Goal: Information Seeking & Learning: Learn about a topic

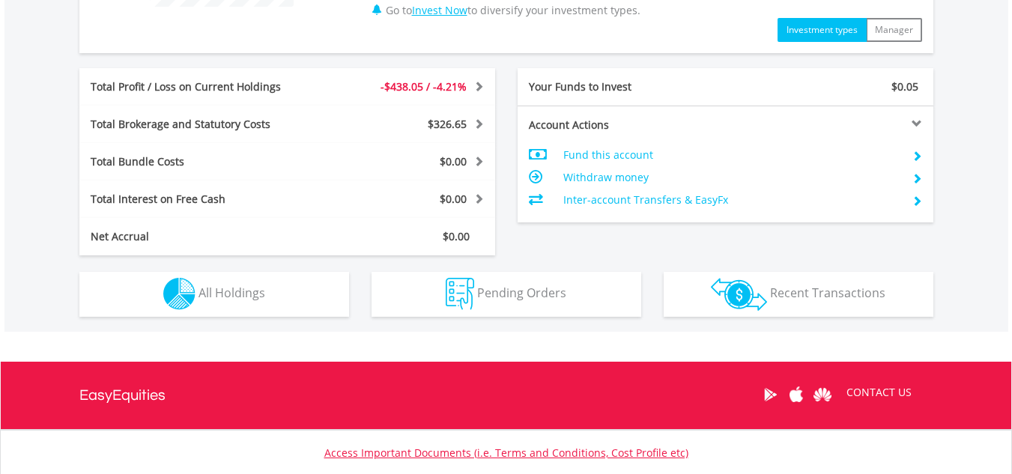
scroll to position [782, 0]
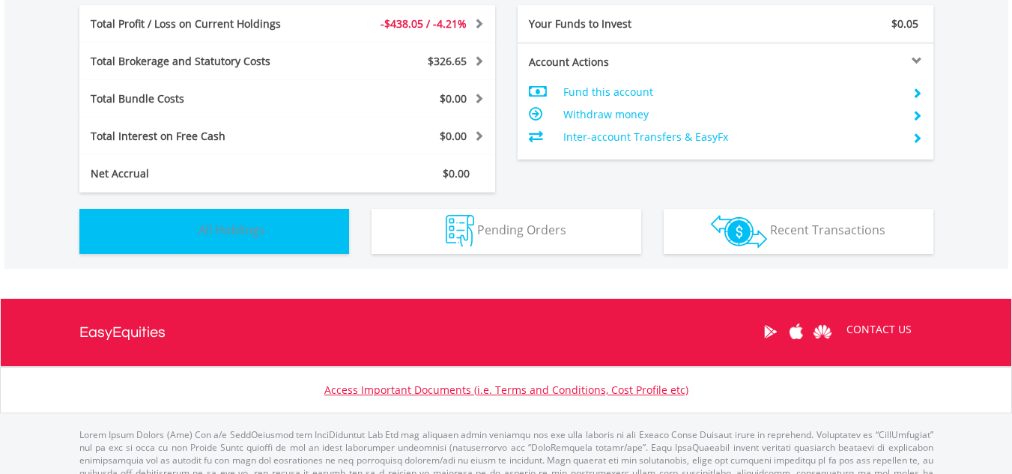
click at [238, 232] on span "All Holdings" at bounding box center [232, 230] width 67 height 16
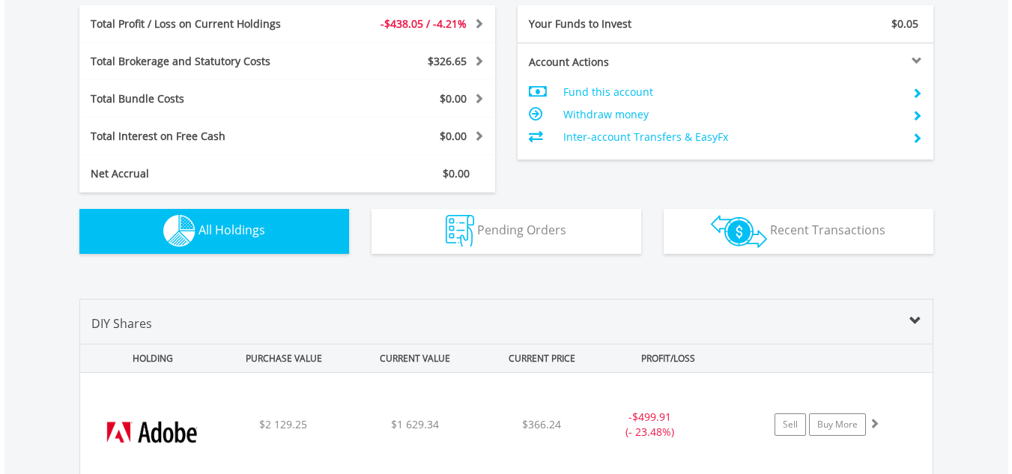
scroll to position [1081, 0]
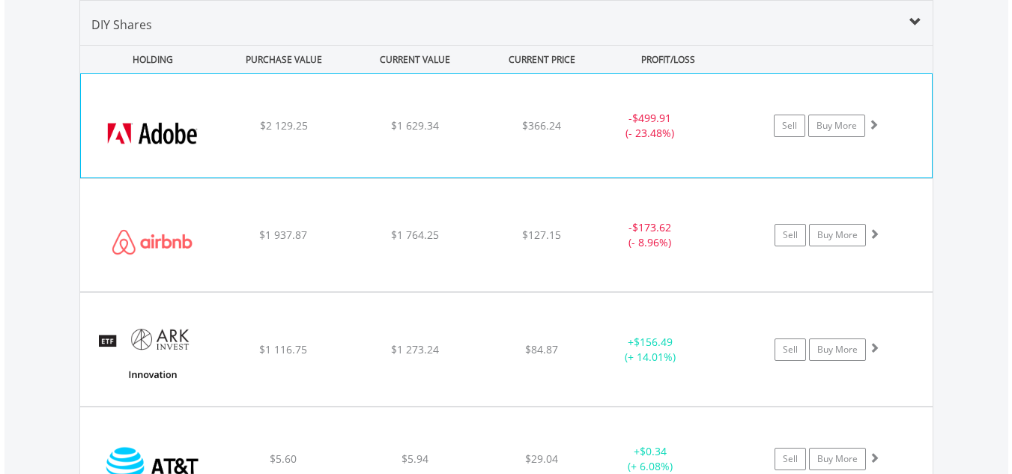
click at [904, 120] on div "Sell Buy More" at bounding box center [834, 126] width 196 height 22
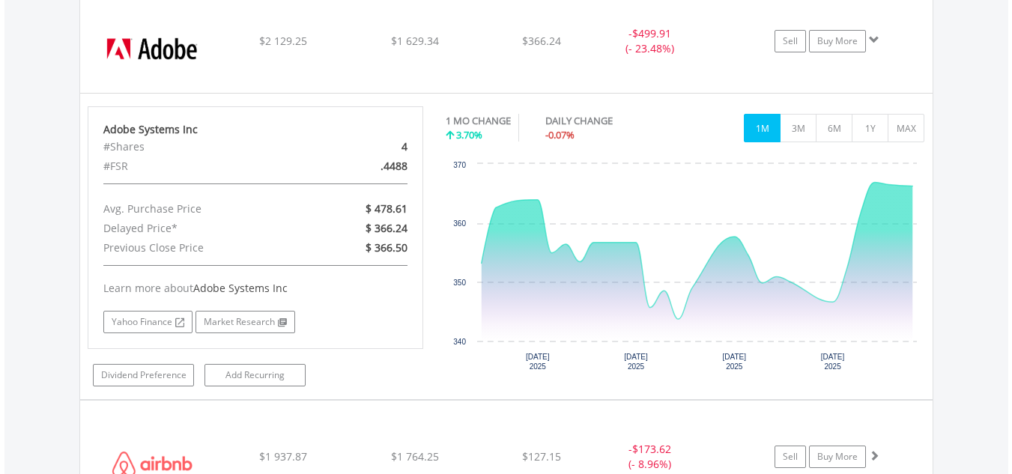
scroll to position [1170, 0]
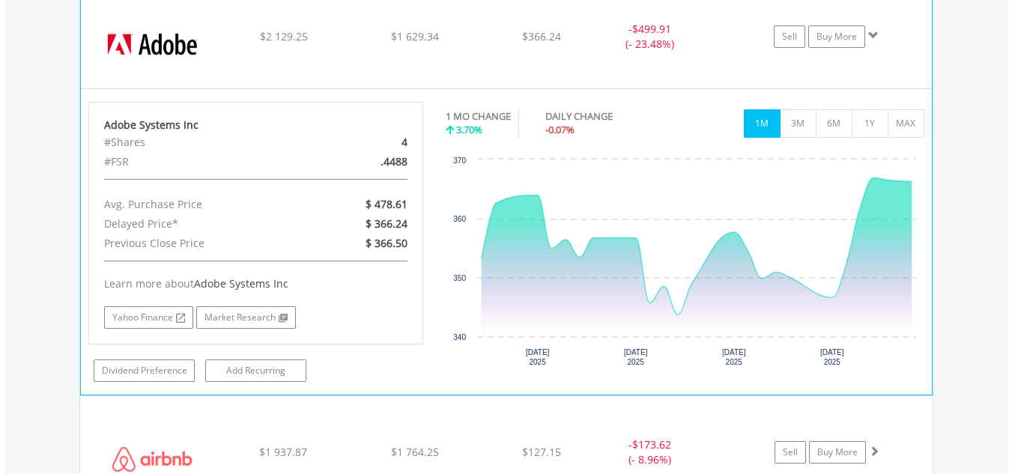
click at [910, 35] on div "Sell Buy More" at bounding box center [834, 36] width 196 height 22
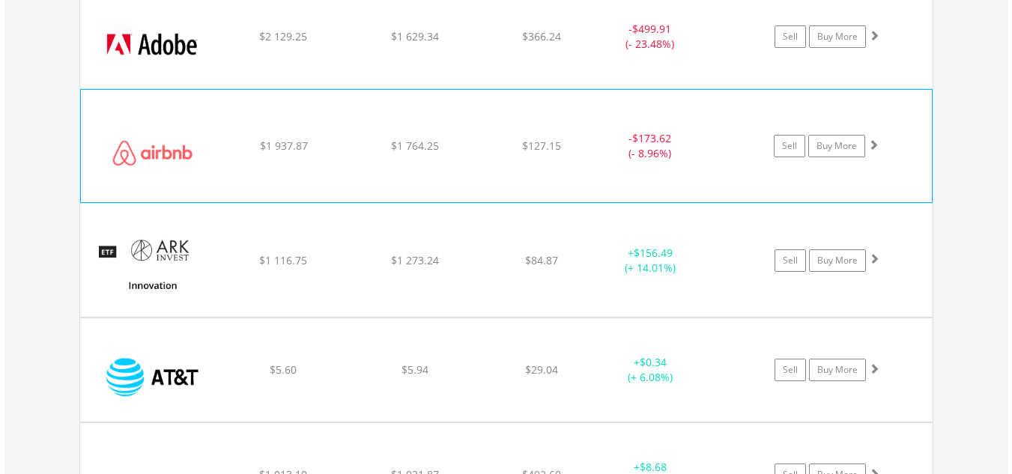
click at [905, 140] on div "Sell Buy More" at bounding box center [834, 146] width 196 height 22
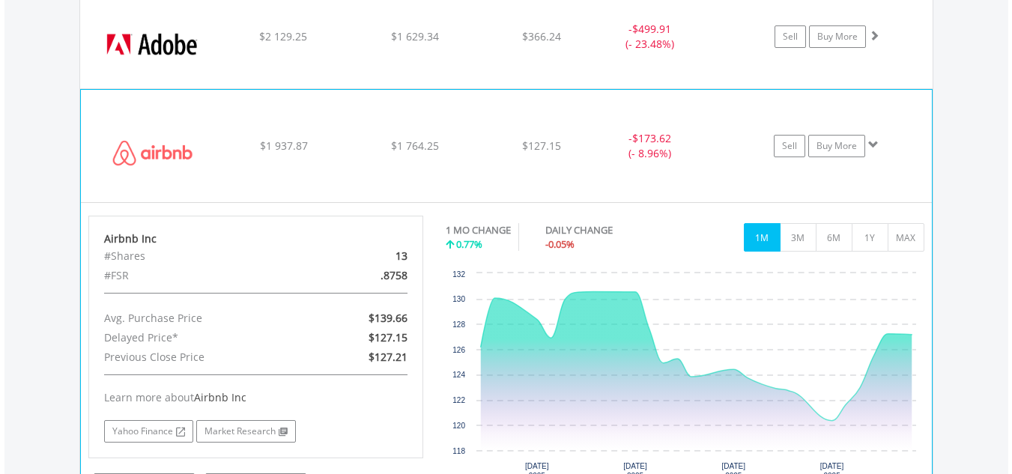
click at [905, 140] on div "Sell Buy More" at bounding box center [834, 146] width 196 height 22
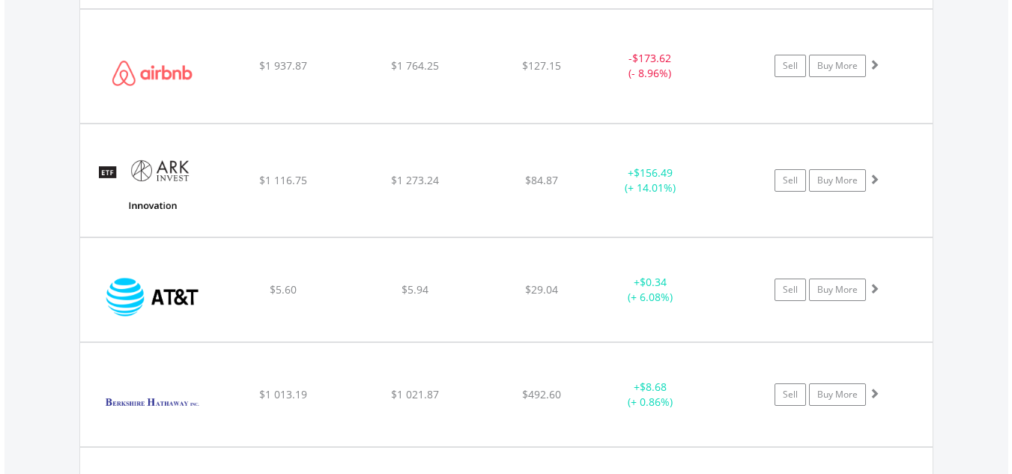
scroll to position [1272, 0]
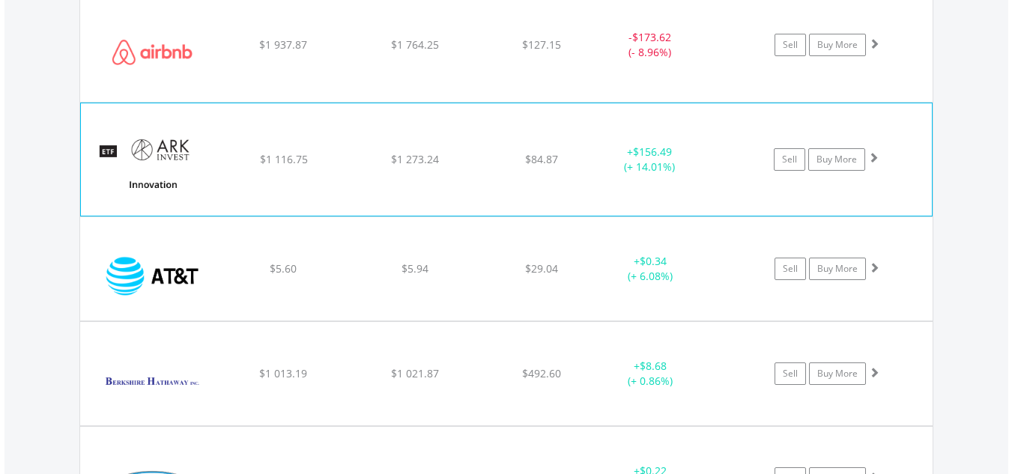
click at [907, 135] on div "﻿ ARK Innovation ETF $1 116.75 $1 273.24 $84.87 + $156.49 (+ 14.01%) Sell Buy M…" at bounding box center [506, 159] width 851 height 112
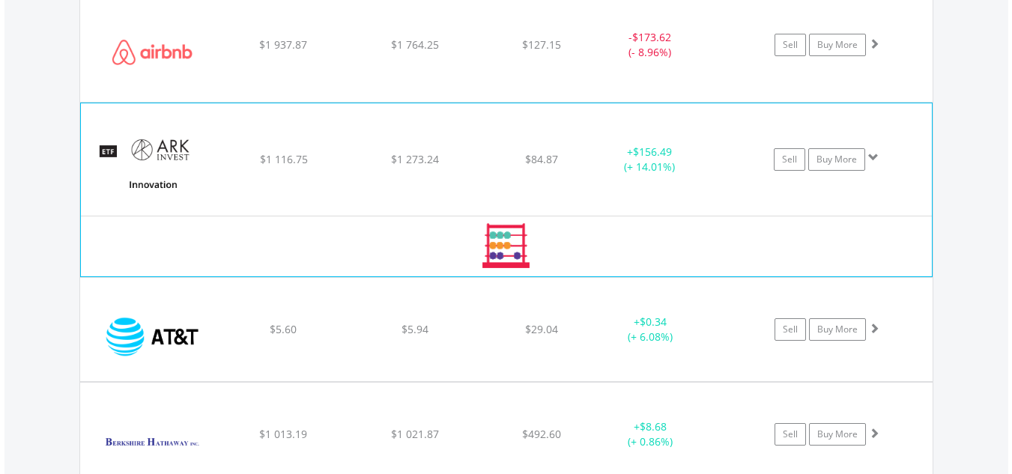
click at [907, 135] on div "﻿ ARK Innovation ETF $1 116.75 $1 273.24 $84.87 + $156.49 (+ 14.01%) Sell Buy M…" at bounding box center [506, 159] width 851 height 112
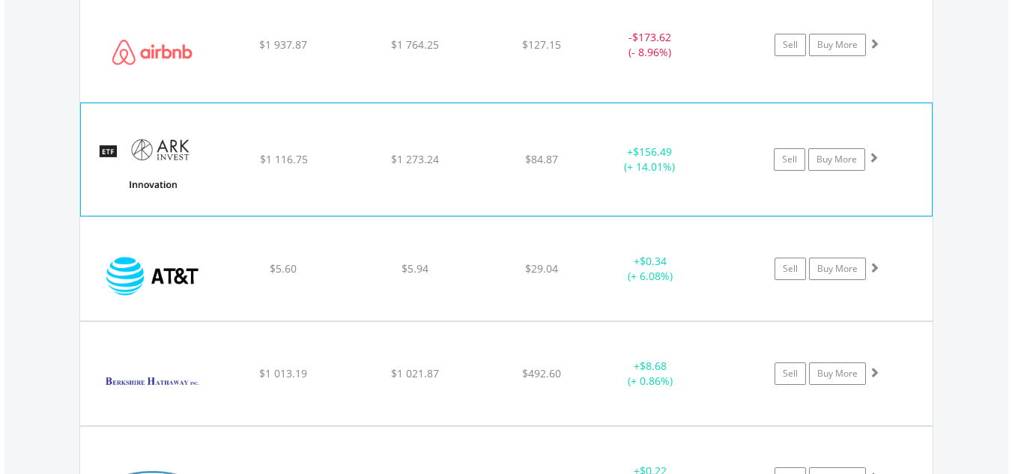
click at [907, 135] on div "﻿ ARK Innovation ETF $1 116.75 $1 273.24 $84.87 + $156.49 (+ 14.01%) Sell Buy M…" at bounding box center [506, 159] width 851 height 112
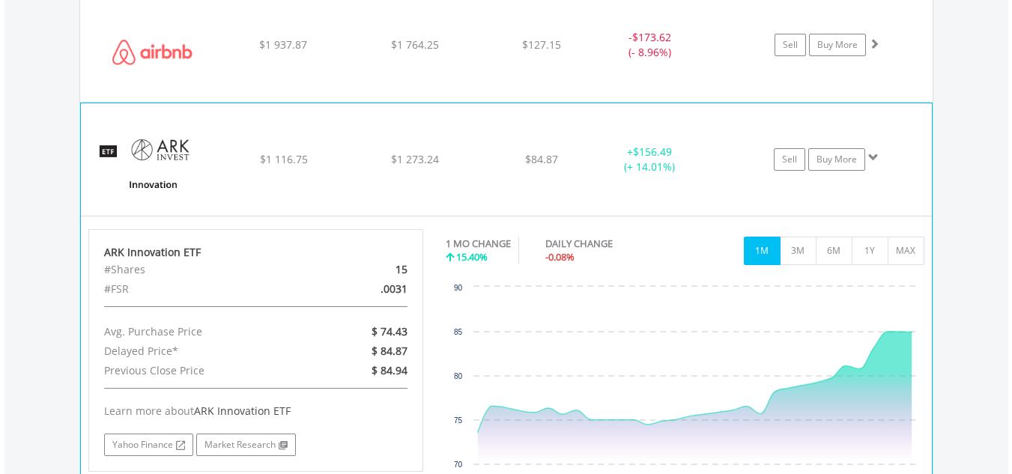
click at [907, 135] on div "﻿ ARK Innovation ETF $1 116.75 $1 273.24 $84.87 + $156.49 (+ 14.01%) Sell Buy M…" at bounding box center [506, 159] width 851 height 112
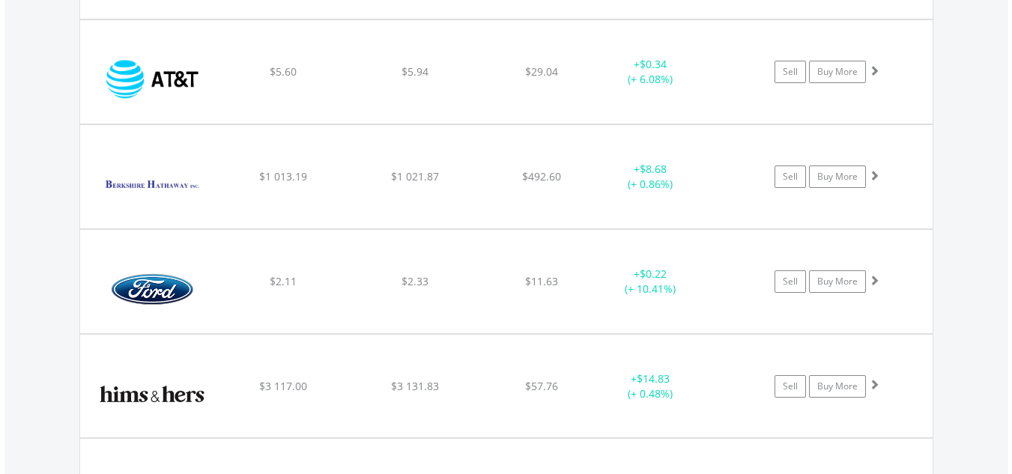
scroll to position [1490, 0]
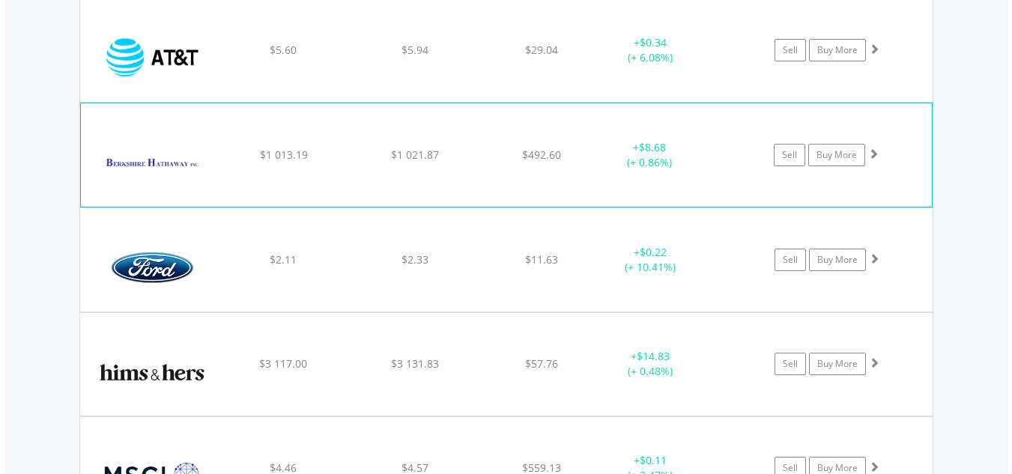
click at [913, 143] on div "﻿ Berkshire Hathaway Inc-Cl B $1 013.19 $1 021.87 $492.60 + $8.68 (+ 0.86%) Sel…" at bounding box center [506, 154] width 851 height 103
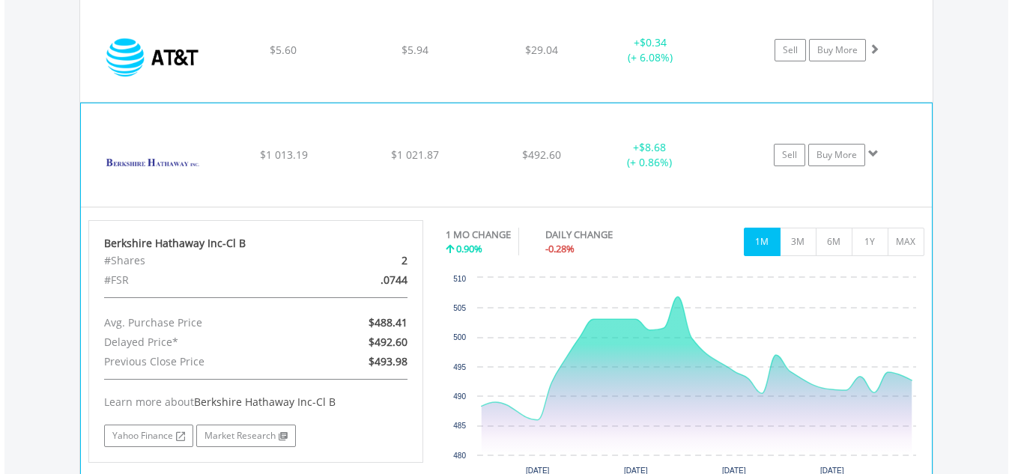
click at [913, 143] on div "﻿ Berkshire Hathaway Inc-Cl B $1 013.19 $1 021.87 $492.60 + $8.68 (+ 0.86%) Sel…" at bounding box center [506, 154] width 851 height 103
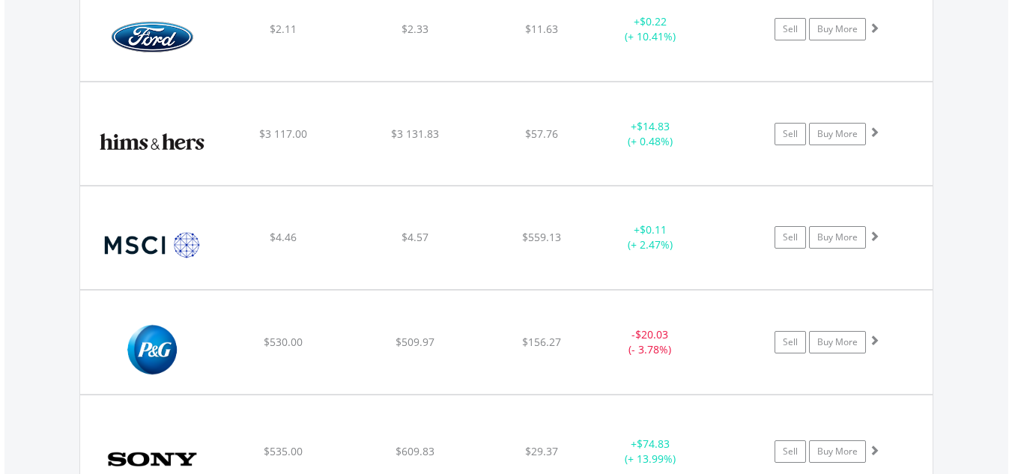
scroll to position [1734, 0]
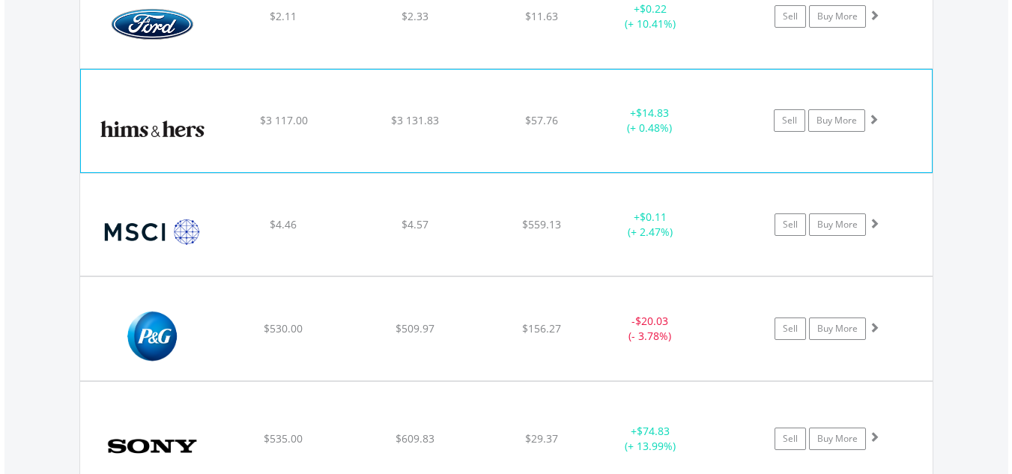
click at [893, 133] on div "﻿ Hims & Hers Health Inc $3 117.00 $3 131.83 $57.76 + $14.83 (+ 0.48%) Sell Buy…" at bounding box center [506, 121] width 851 height 102
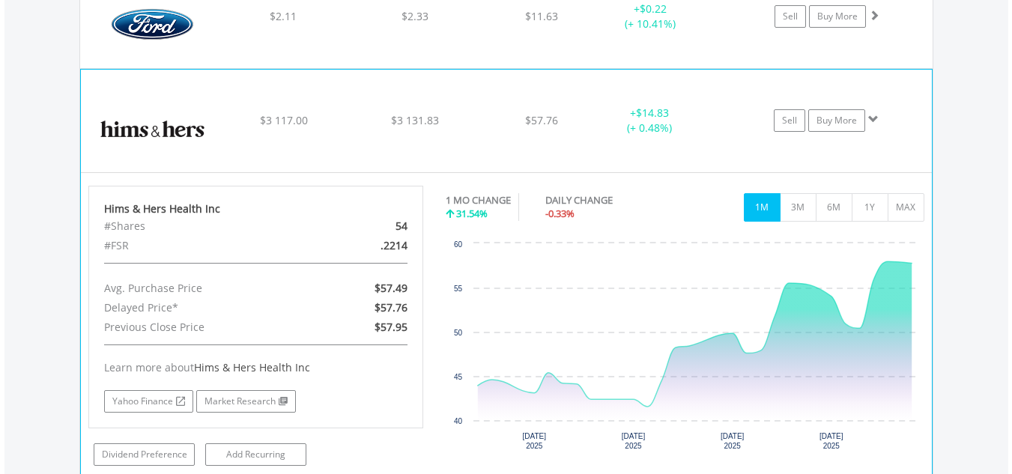
click at [903, 116] on div "Sell Buy More" at bounding box center [834, 120] width 196 height 22
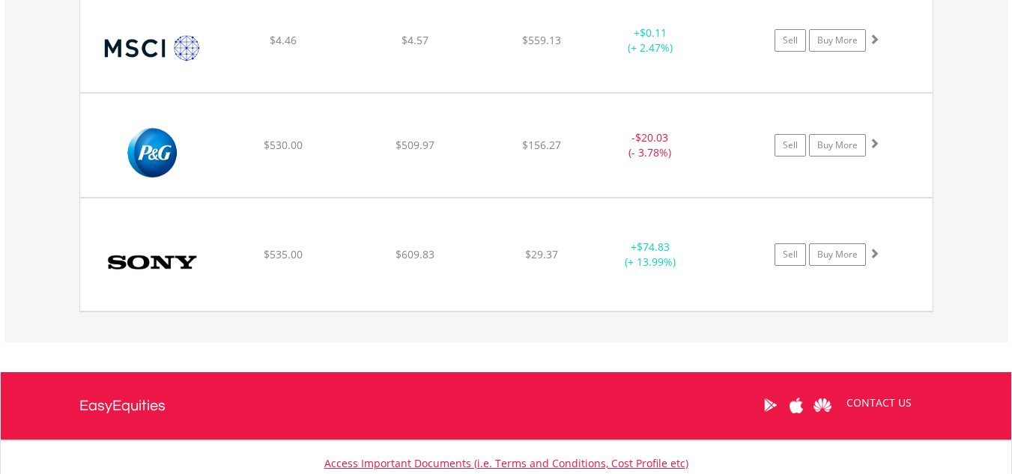
scroll to position [1978, 0]
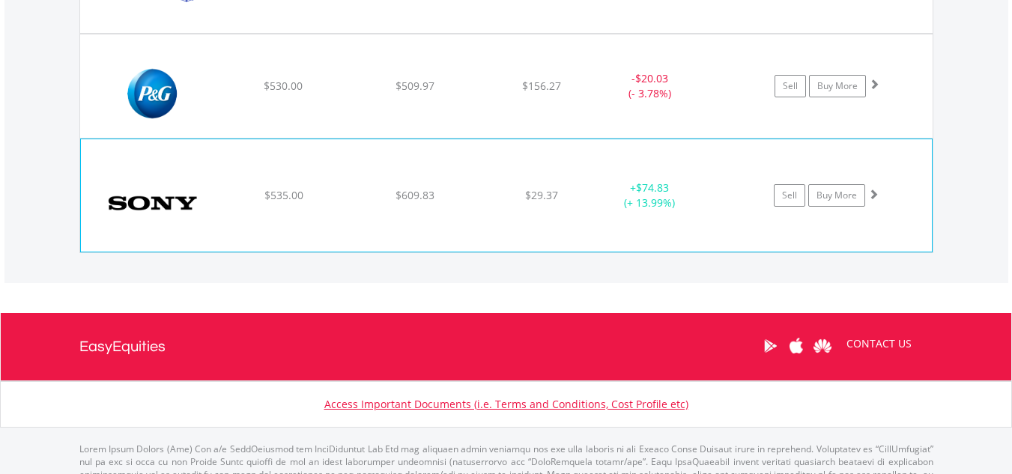
click at [904, 196] on div "Sell Buy More" at bounding box center [834, 195] width 196 height 22
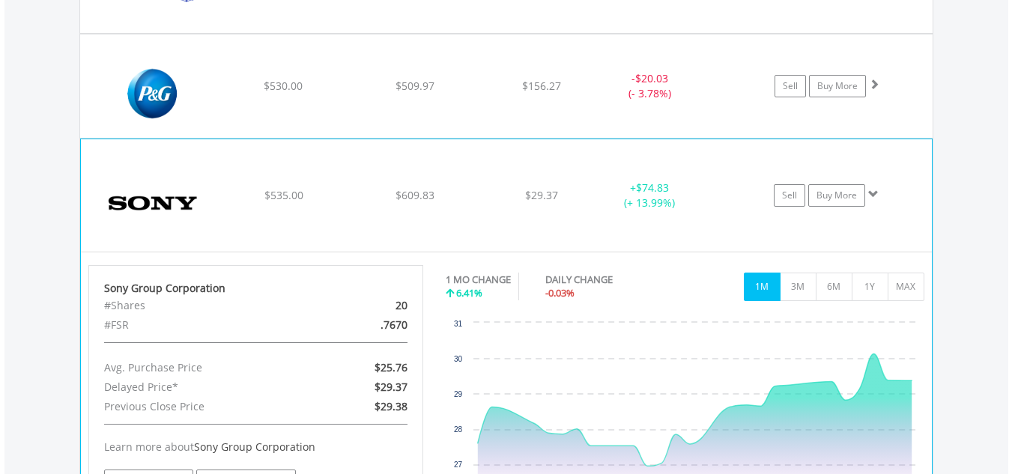
click at [904, 196] on div "Sell Buy More" at bounding box center [834, 195] width 196 height 22
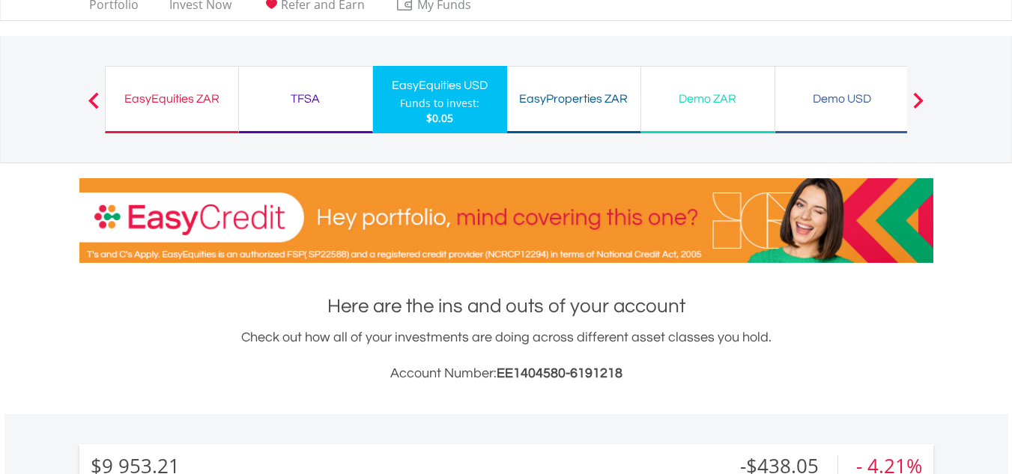
scroll to position [0, 0]
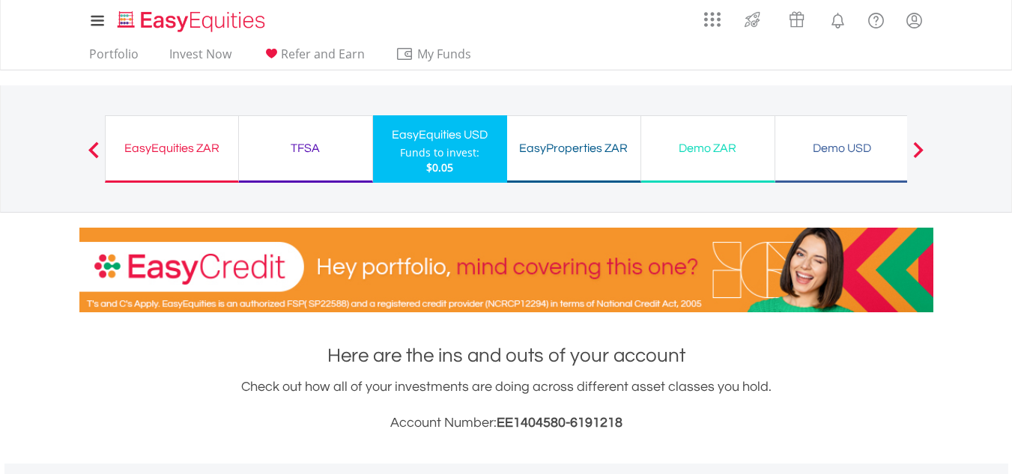
click at [164, 159] on div "EasyEquities ZAR Funds to invest: $0.05" at bounding box center [172, 148] width 134 height 67
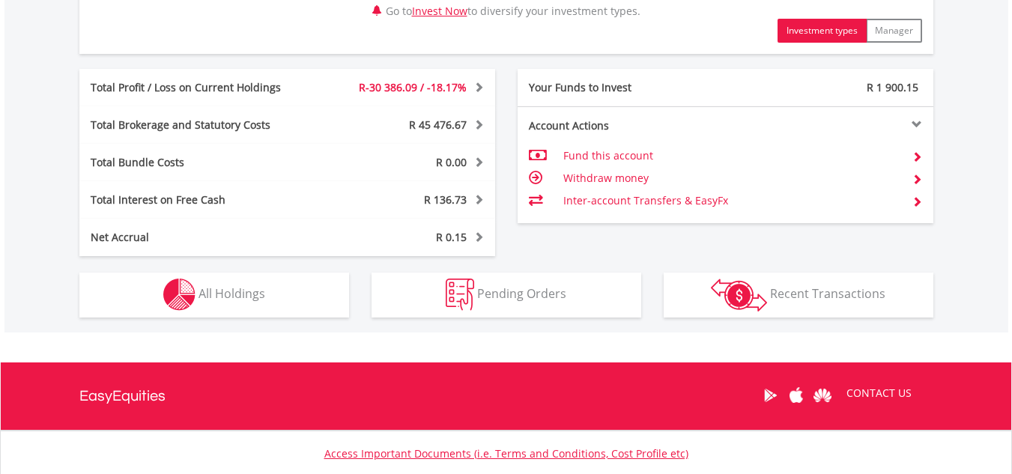
scroll to position [785, 0]
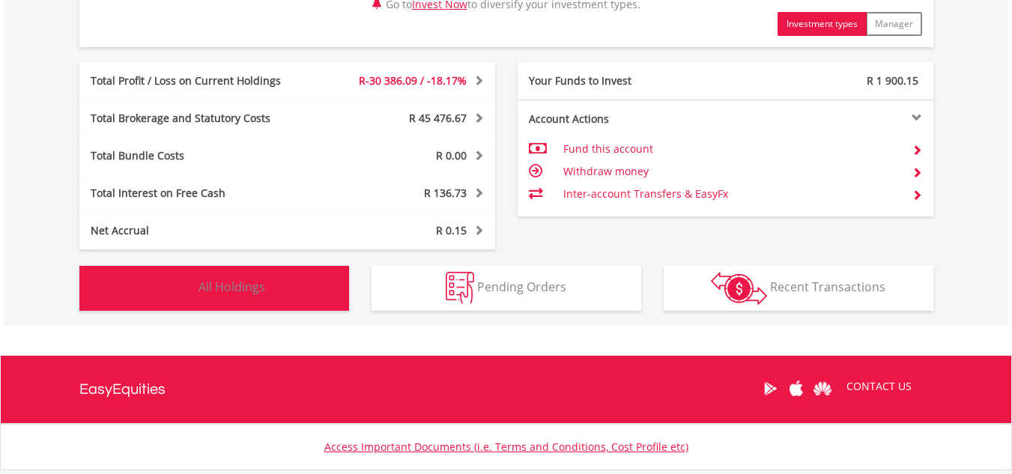
click at [230, 282] on span "All Holdings" at bounding box center [232, 287] width 67 height 16
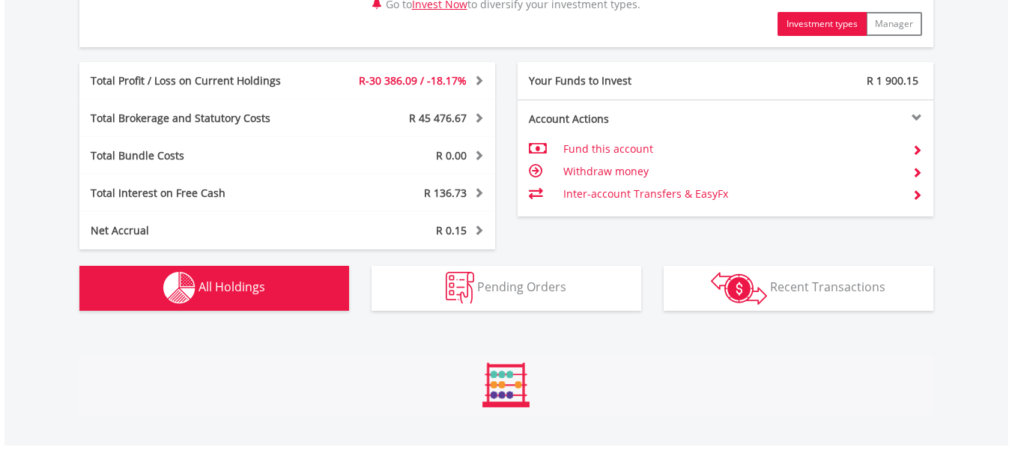
scroll to position [1141, 0]
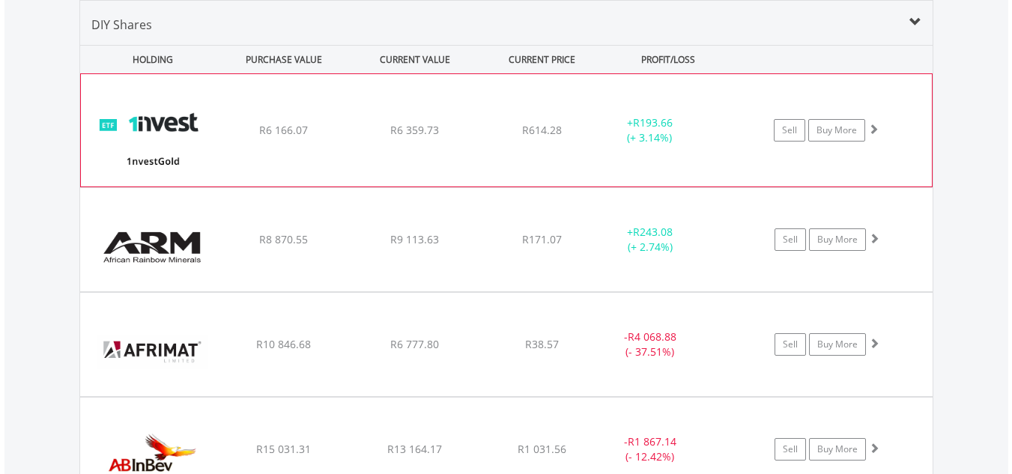
click at [897, 128] on div "Sell Buy More" at bounding box center [834, 130] width 196 height 22
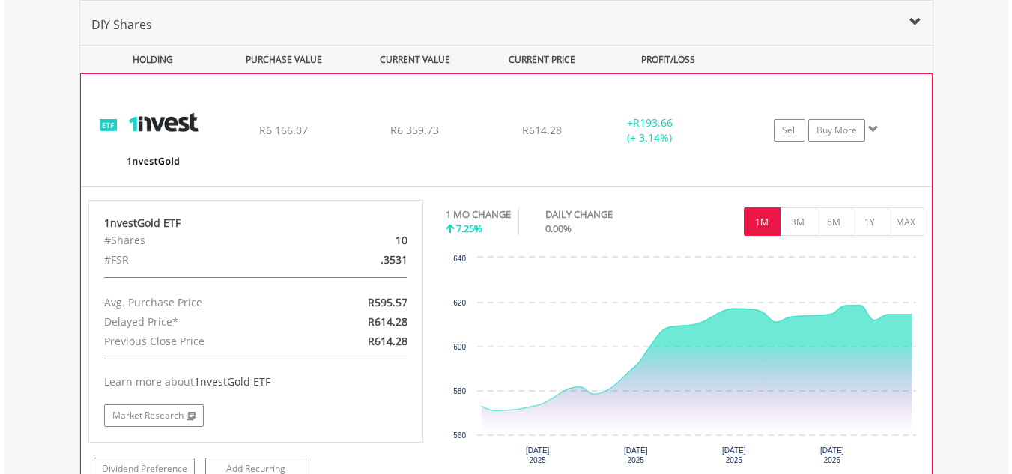
click at [897, 128] on div "Sell Buy More" at bounding box center [834, 130] width 196 height 22
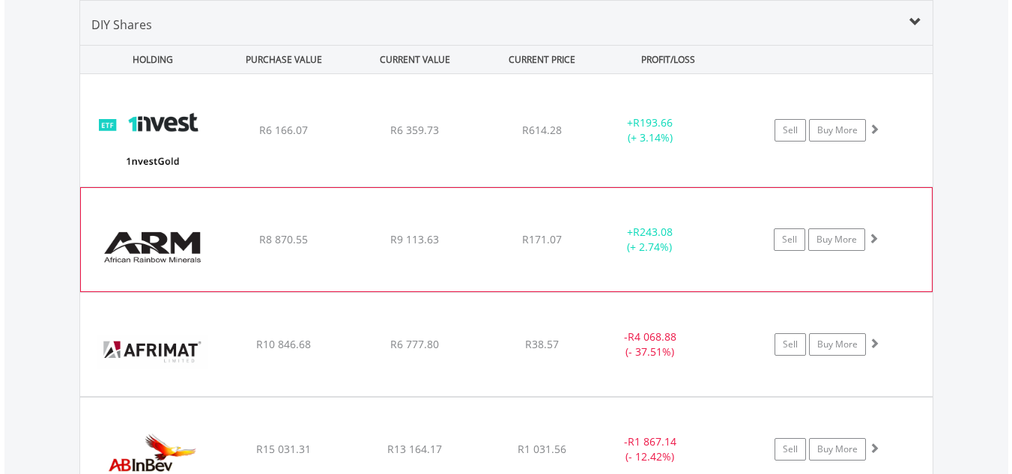
click at [904, 229] on div "Sell Buy More" at bounding box center [834, 240] width 196 height 22
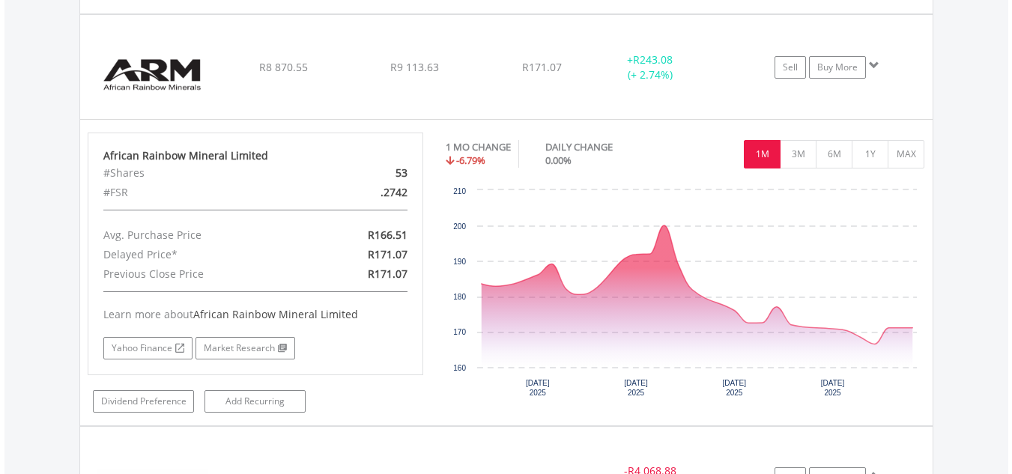
scroll to position [1320, 0]
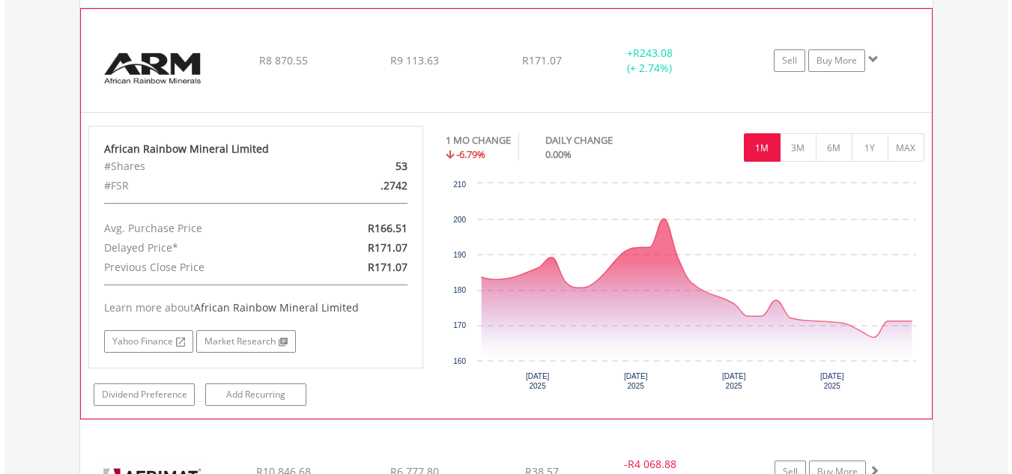
click at [895, 34] on div "﻿ African Rainbow Mineral Limited R8 870.55 R9 113.63 R171.07 + R243.08 (+ 2.74…" at bounding box center [506, 60] width 851 height 103
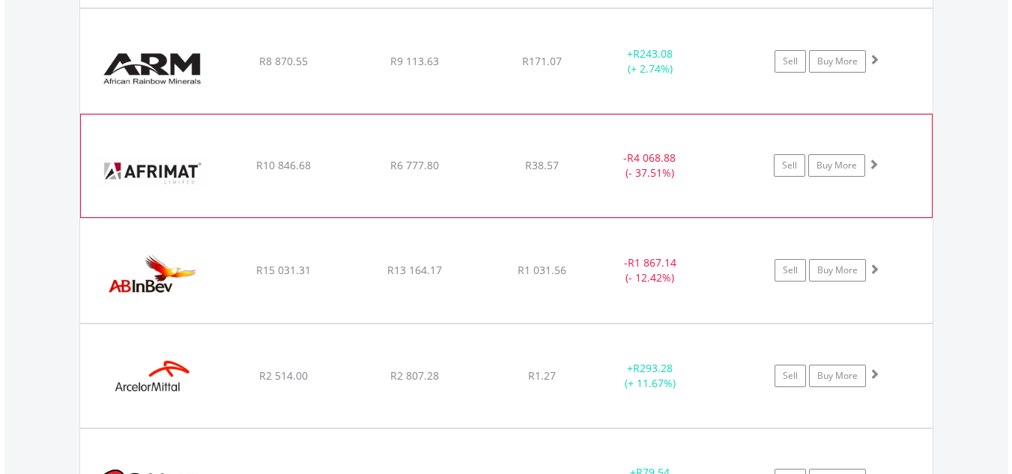
click at [904, 162] on div "Sell Buy More" at bounding box center [834, 165] width 196 height 22
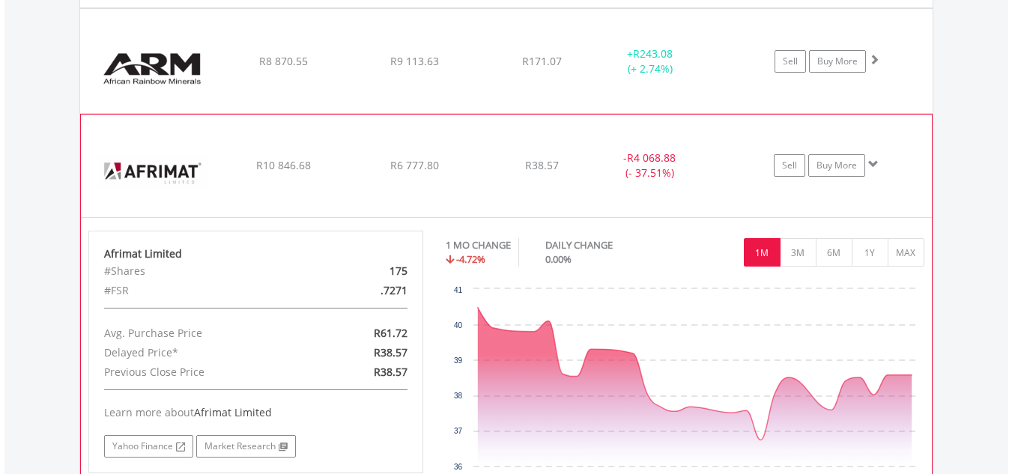
click at [904, 162] on div "Sell Buy More" at bounding box center [834, 165] width 196 height 22
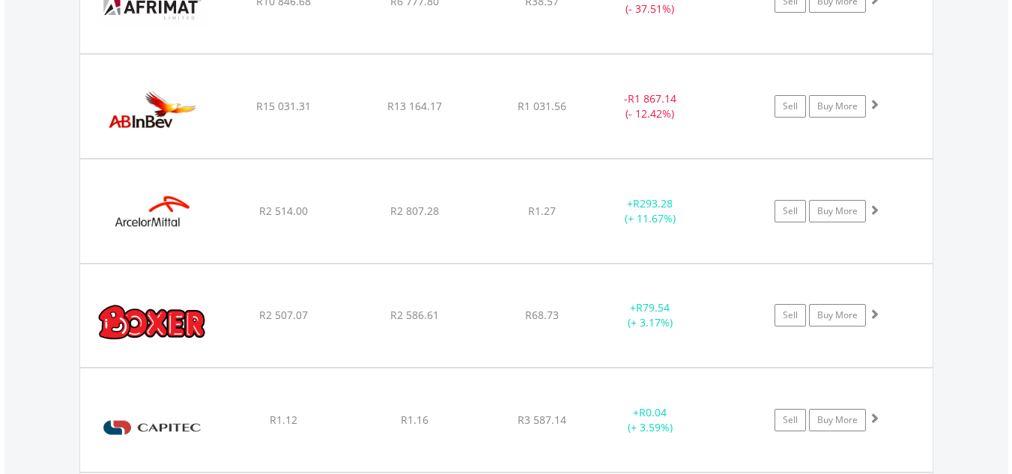
scroll to position [1503, 0]
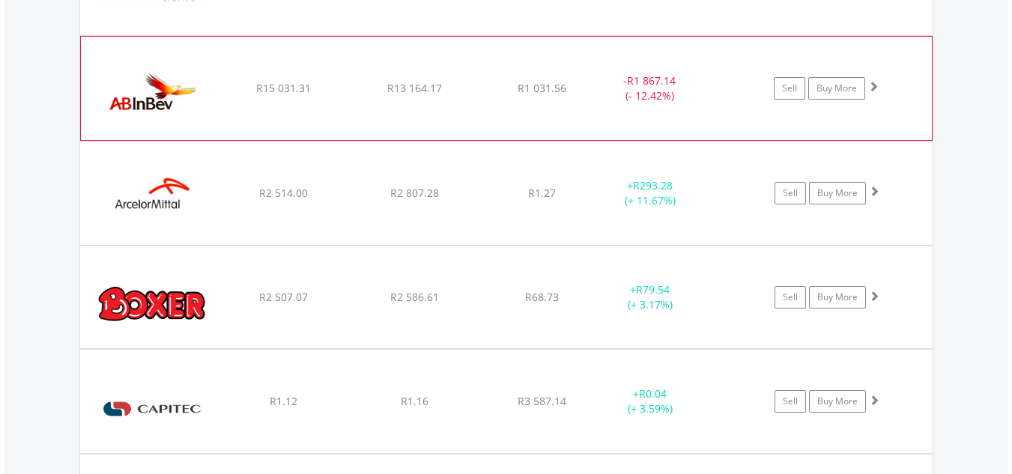
click at [907, 70] on div "﻿ Anheuser-[PERSON_NAME] InBev SA [GEOGRAPHIC_DATA] R15 031.31 R13 164.17 R1 03…" at bounding box center [506, 88] width 851 height 103
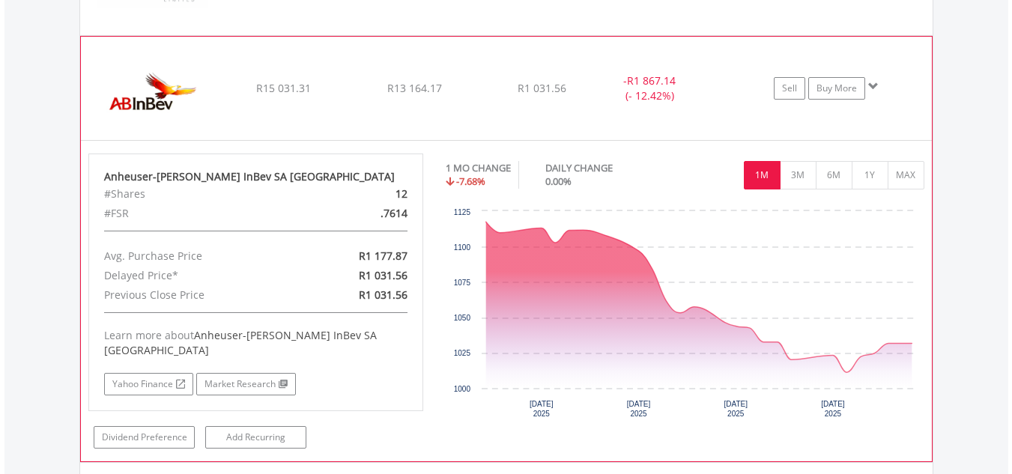
click at [907, 70] on div "﻿ Anheuser-[PERSON_NAME] InBev SA [GEOGRAPHIC_DATA] R15 031.31 R13 164.17 R1 03…" at bounding box center [506, 88] width 851 height 103
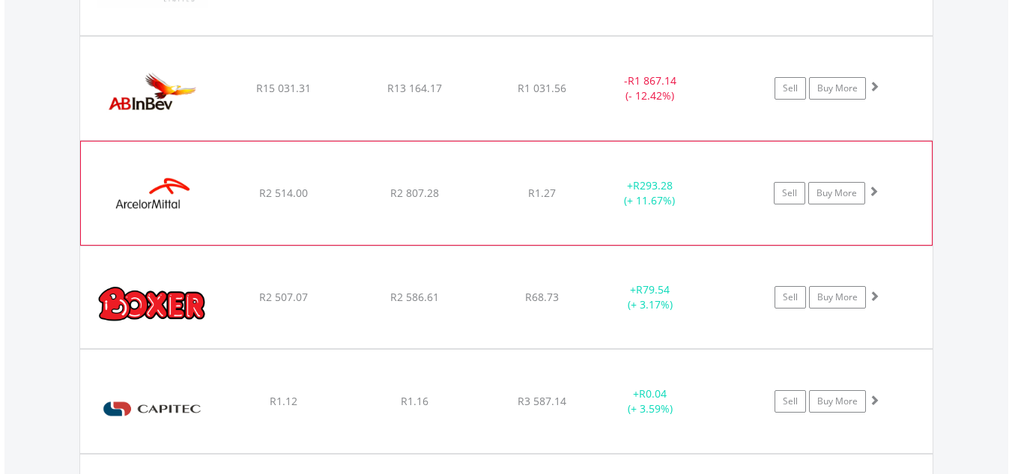
click at [897, 184] on div "Sell Buy More" at bounding box center [834, 193] width 196 height 22
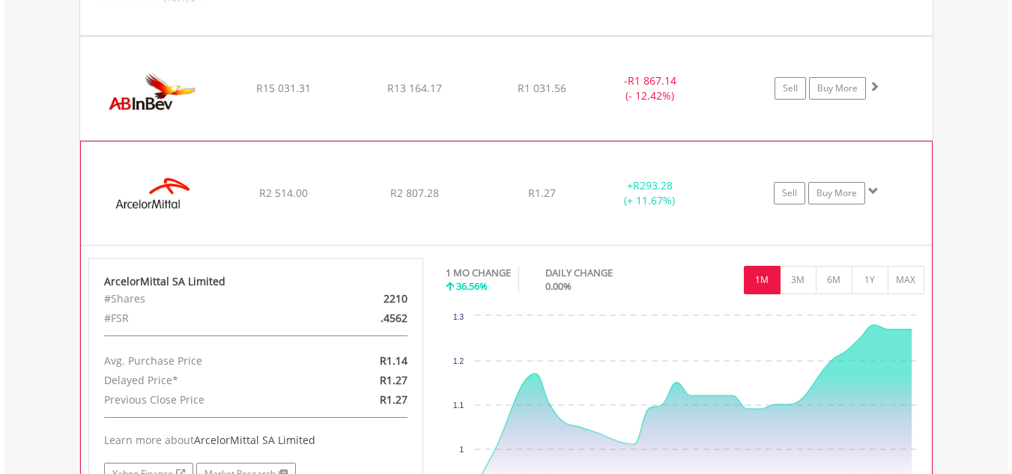
click at [897, 184] on div "Sell Buy More" at bounding box center [834, 193] width 196 height 22
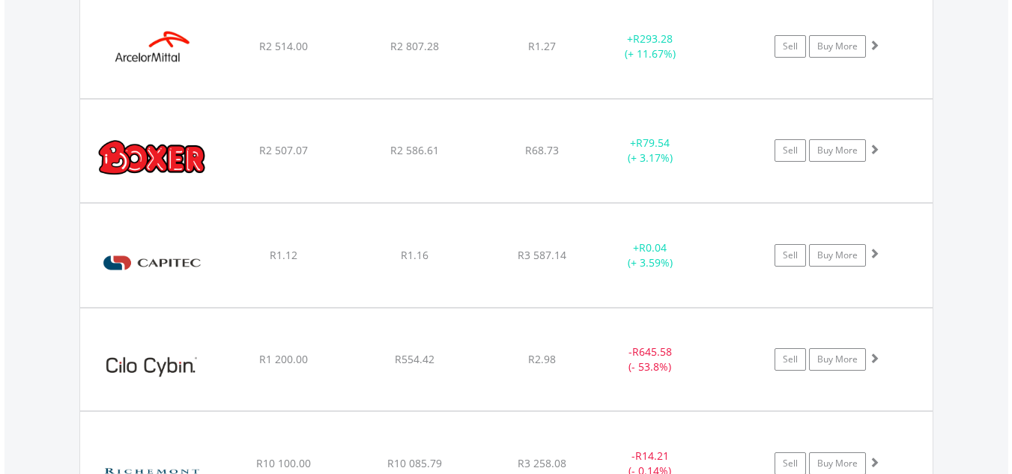
scroll to position [1667, 0]
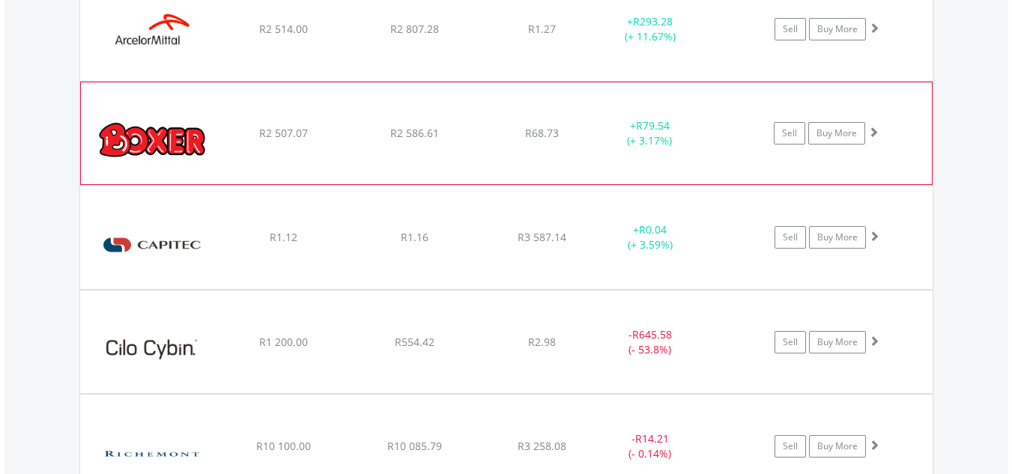
click at [904, 123] on div "Sell Buy More" at bounding box center [834, 133] width 196 height 22
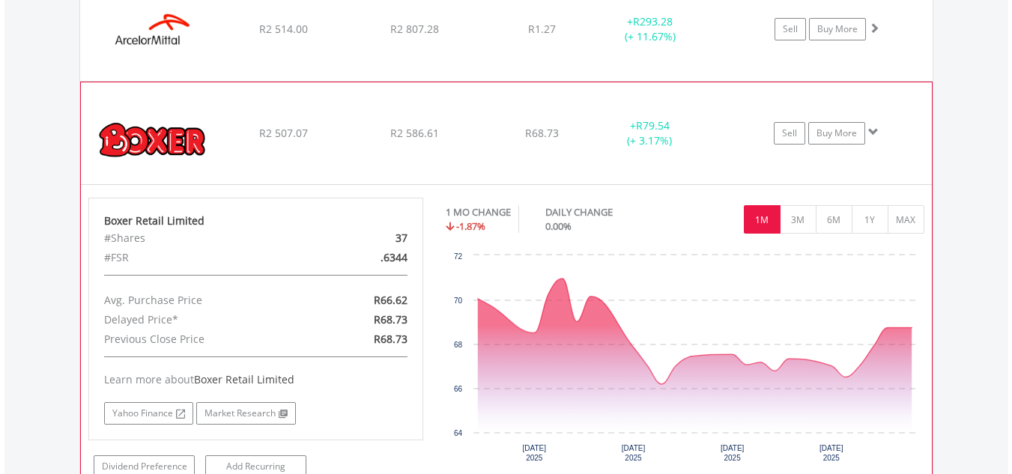
click at [904, 123] on div "Sell Buy More" at bounding box center [834, 133] width 196 height 22
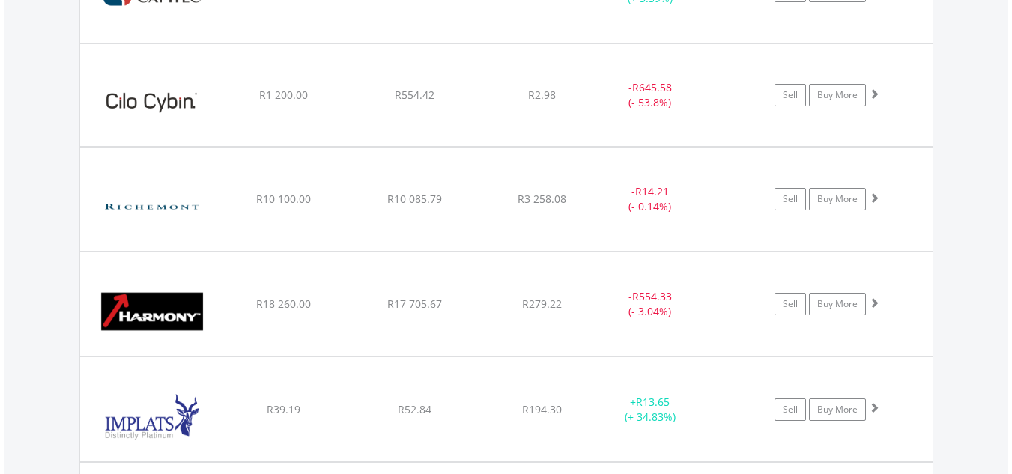
scroll to position [1921, 0]
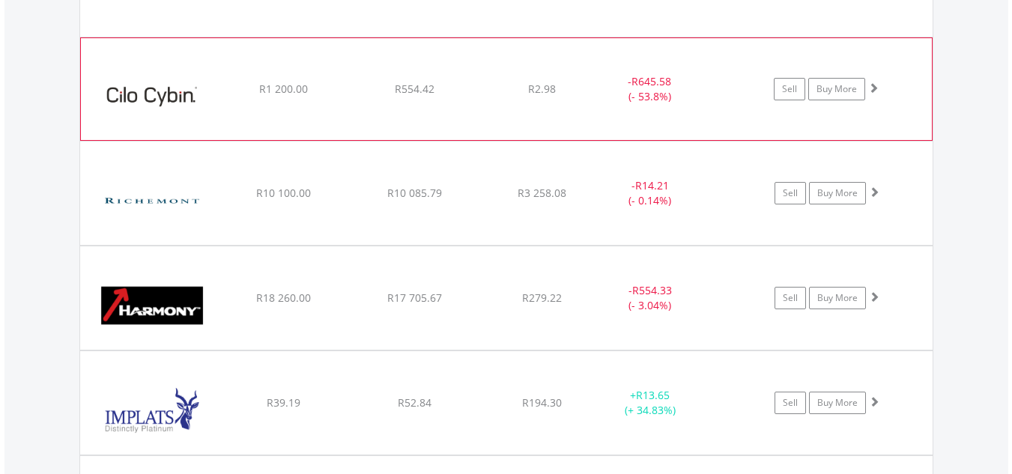
click at [895, 76] on div "﻿ Cilo Cybin Holdings Ltd R1 200.00 R554.42 R2.98 - R645.58 (- 53.8%) Sell Buy …" at bounding box center [506, 89] width 851 height 102
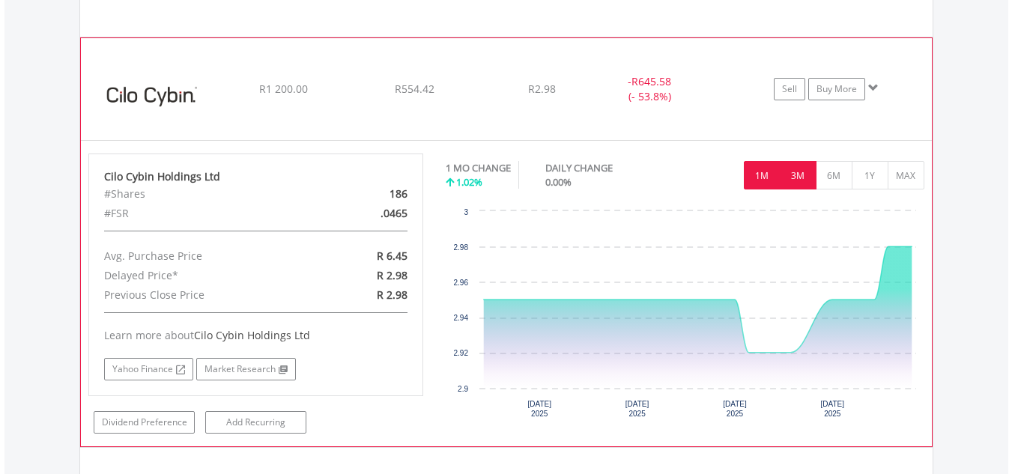
click at [795, 166] on button "3M" at bounding box center [798, 175] width 37 height 28
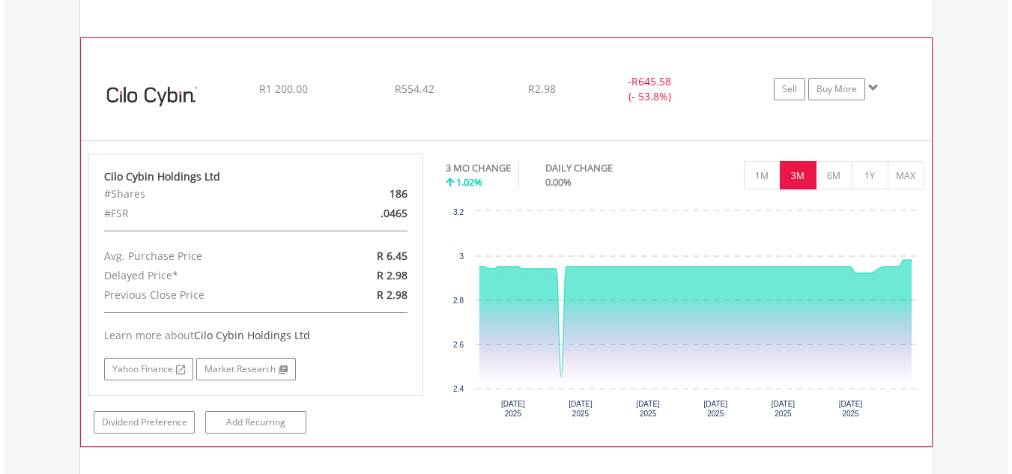
click at [889, 75] on div "﻿ Cilo Cybin Holdings Ltd R1 200.00 R554.42 R2.98 - R645.58 (- 53.8%) Sell Buy …" at bounding box center [506, 89] width 851 height 102
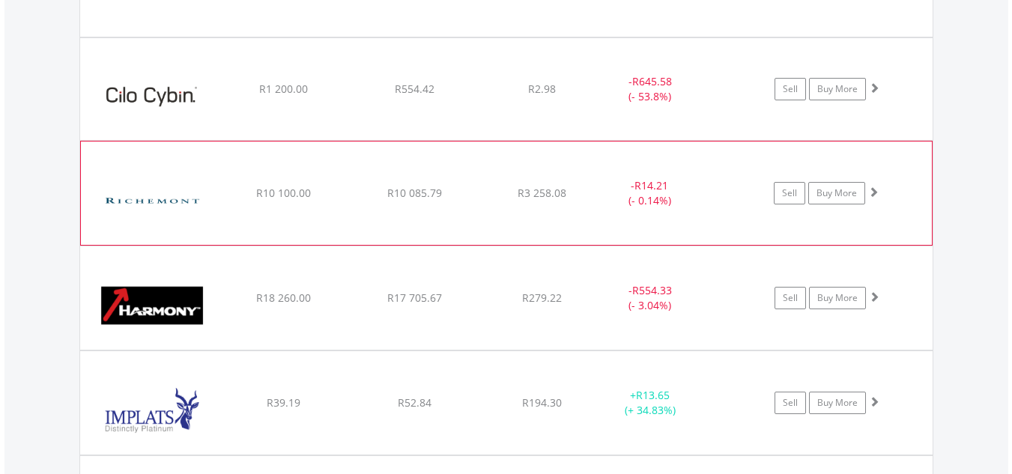
click at [905, 188] on div "Sell Buy More" at bounding box center [834, 193] width 196 height 22
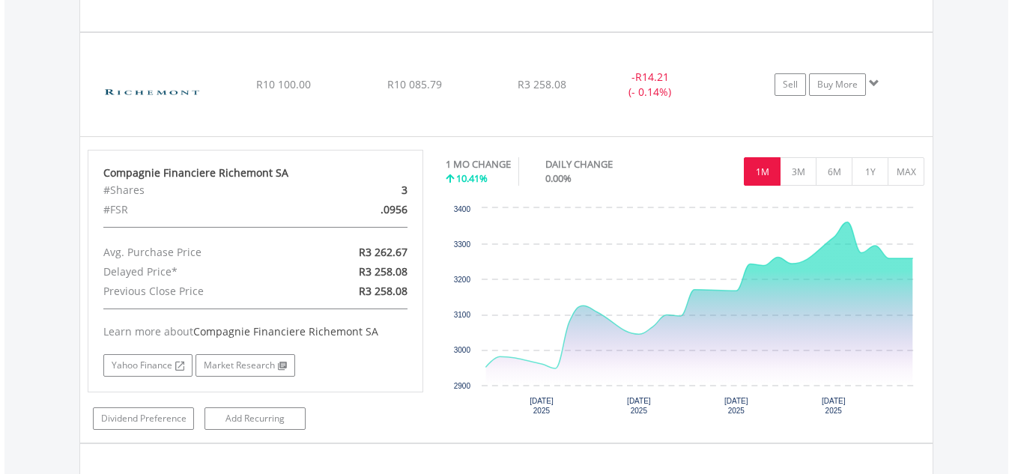
scroll to position [2036, 0]
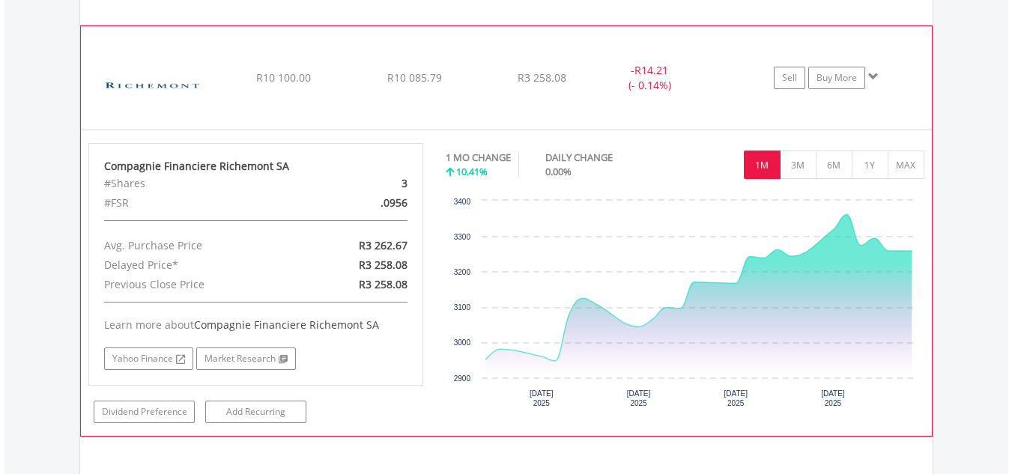
click at [892, 76] on div "Sell Buy More" at bounding box center [834, 78] width 196 height 22
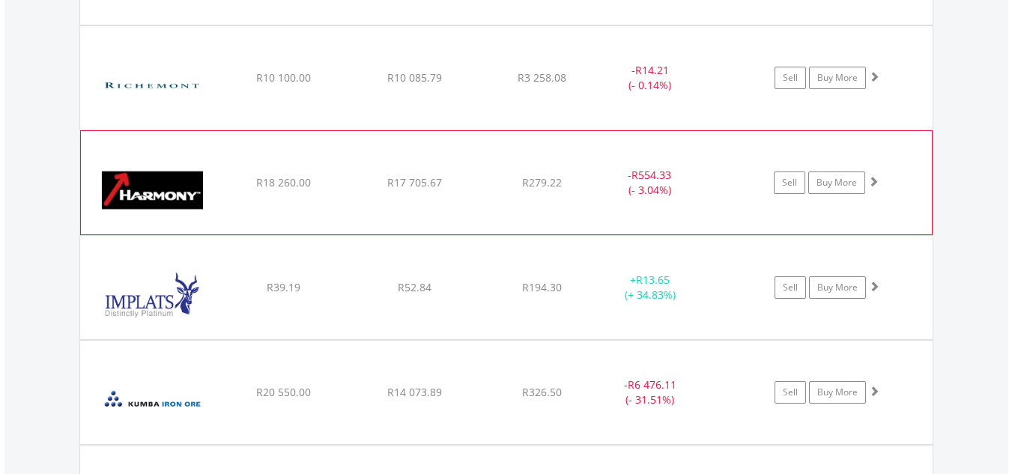
click at [898, 172] on div "Sell Buy More" at bounding box center [834, 183] width 196 height 22
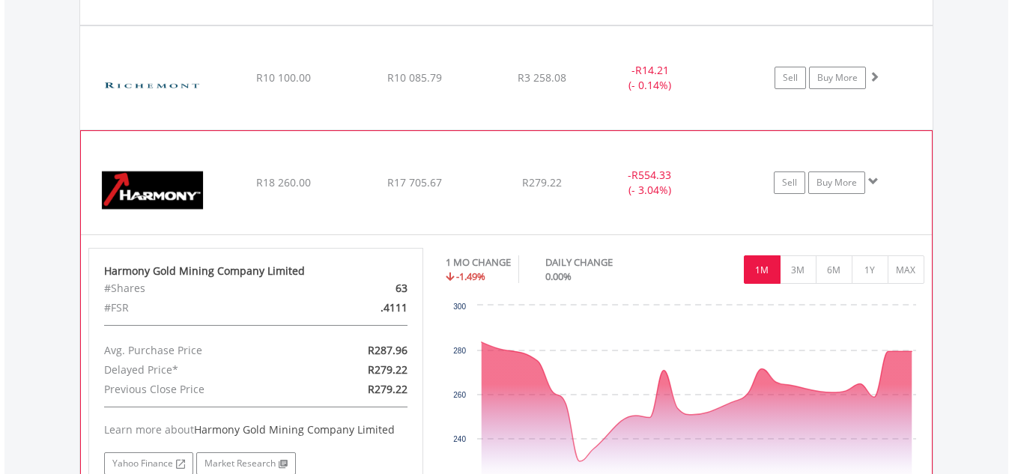
click at [898, 172] on div "Sell Buy More" at bounding box center [834, 183] width 196 height 22
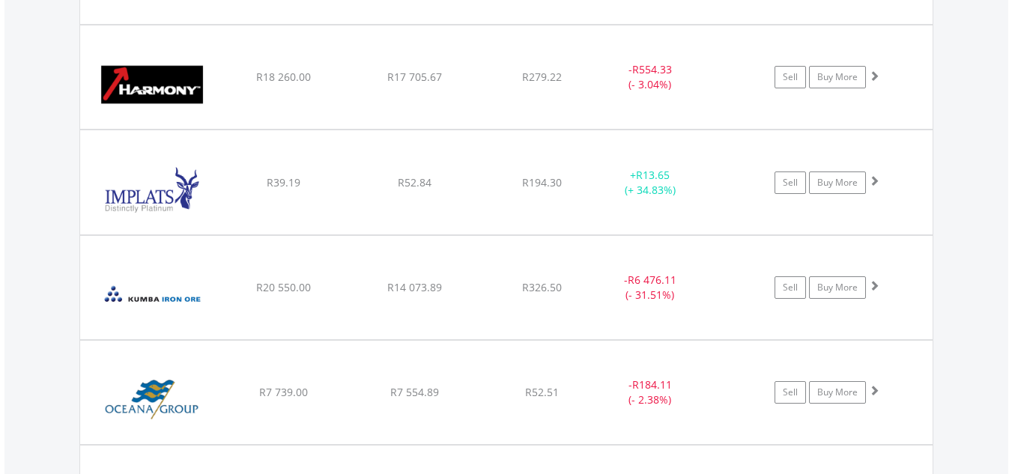
scroll to position [2148, 0]
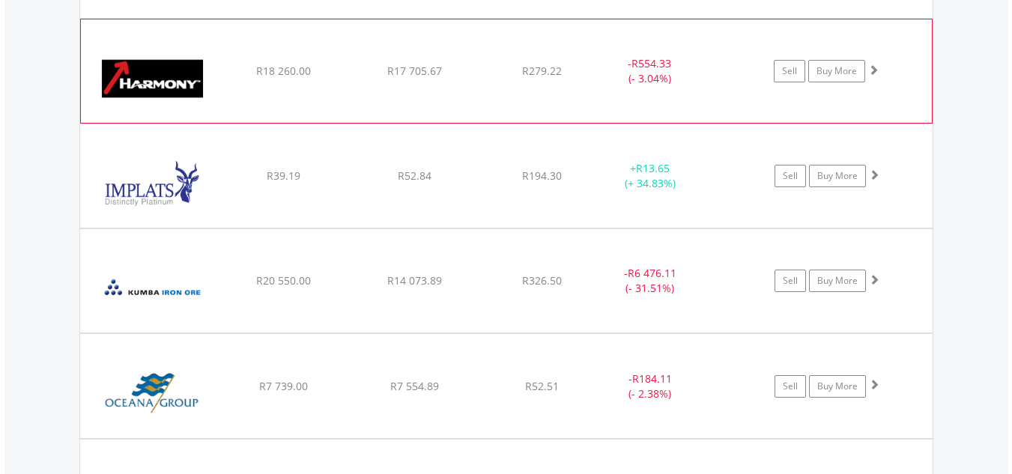
click at [901, 65] on div "Sell Buy More" at bounding box center [834, 71] width 196 height 22
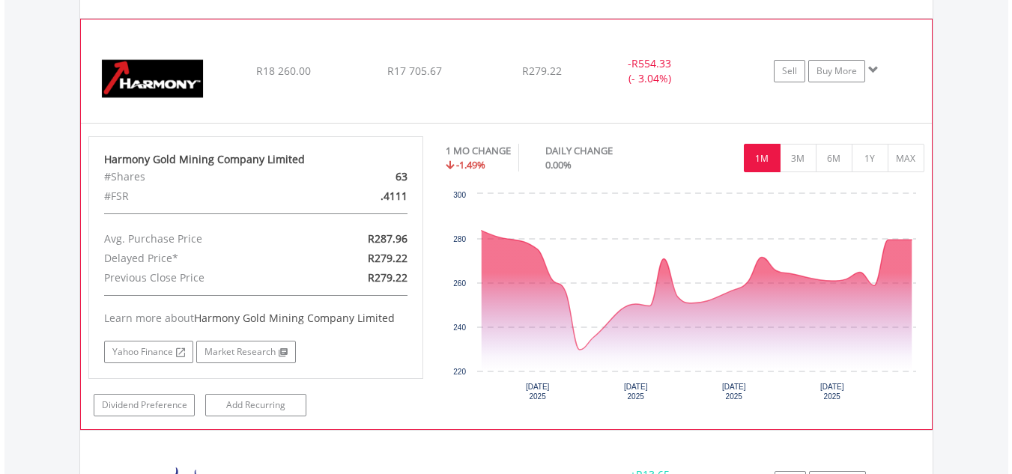
click at [901, 65] on div "Sell Buy More" at bounding box center [834, 71] width 196 height 22
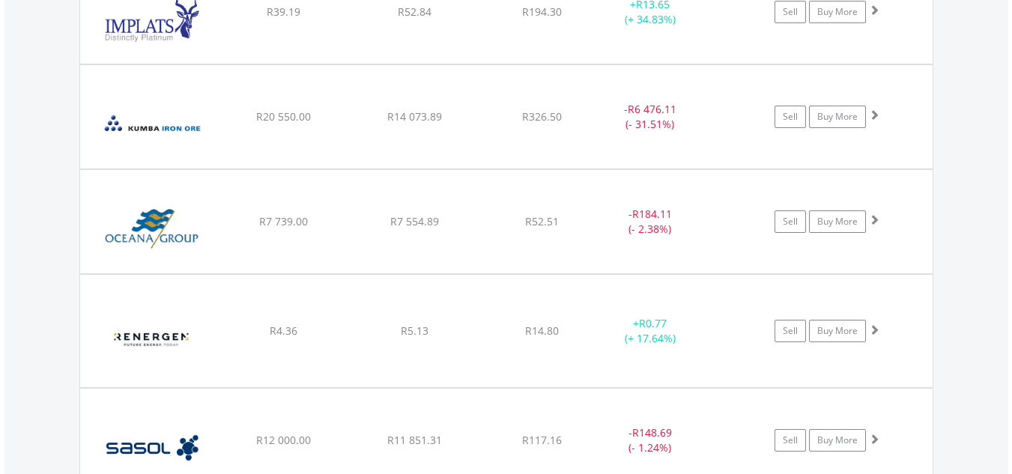
scroll to position [2336, 0]
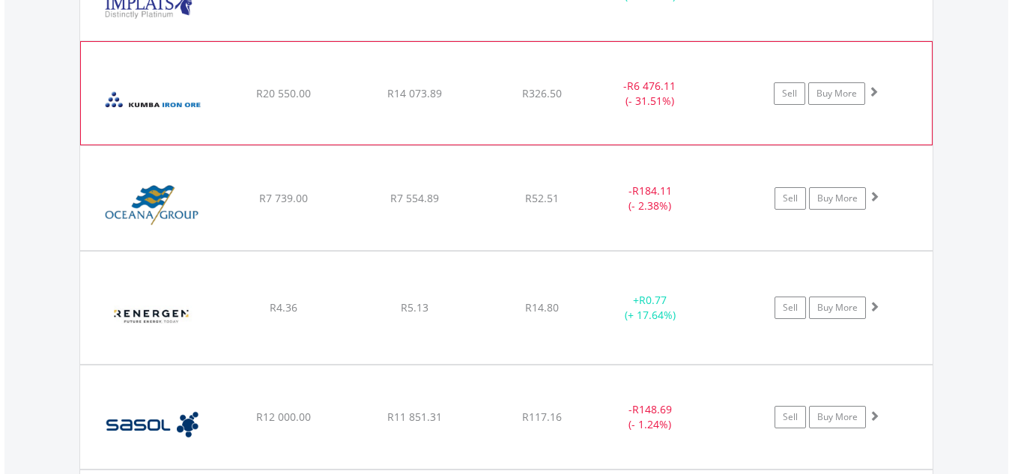
click at [901, 78] on div "﻿ Kumba Iron Ore Limited R20 550.00 R14 073.89 R326.50 - R6 476.11 (- 31.51%) S…" at bounding box center [506, 93] width 851 height 103
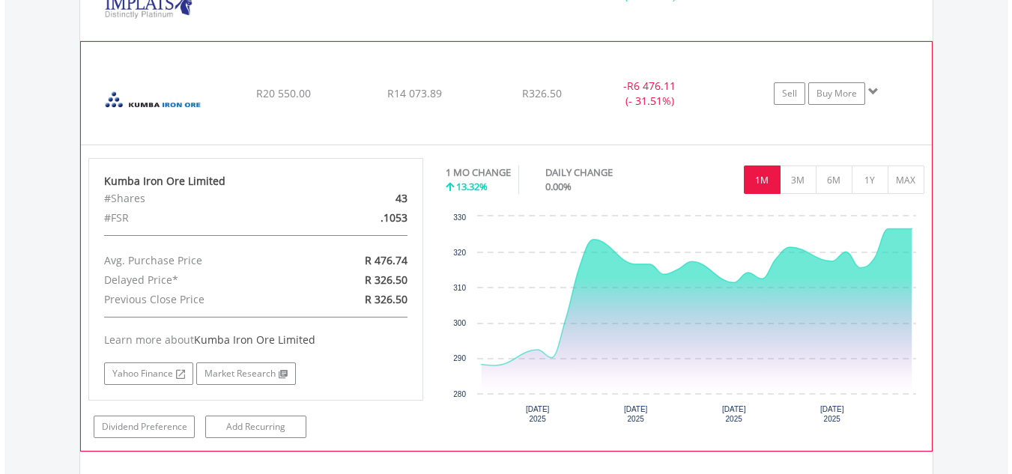
click at [901, 78] on div "﻿ Kumba Iron Ore Limited R20 550.00 R14 073.89 R326.50 - R6 476.11 (- 31.51%) S…" at bounding box center [506, 93] width 851 height 103
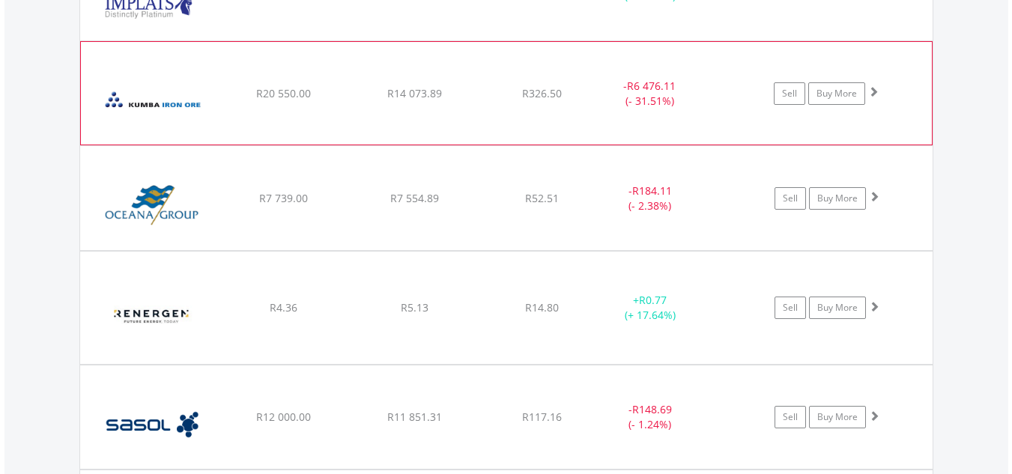
click at [901, 78] on div "﻿ Kumba Iron Ore Limited R20 550.00 R14 073.89 R326.50 - R6 476.11 (- 31.51%) S…" at bounding box center [506, 93] width 851 height 103
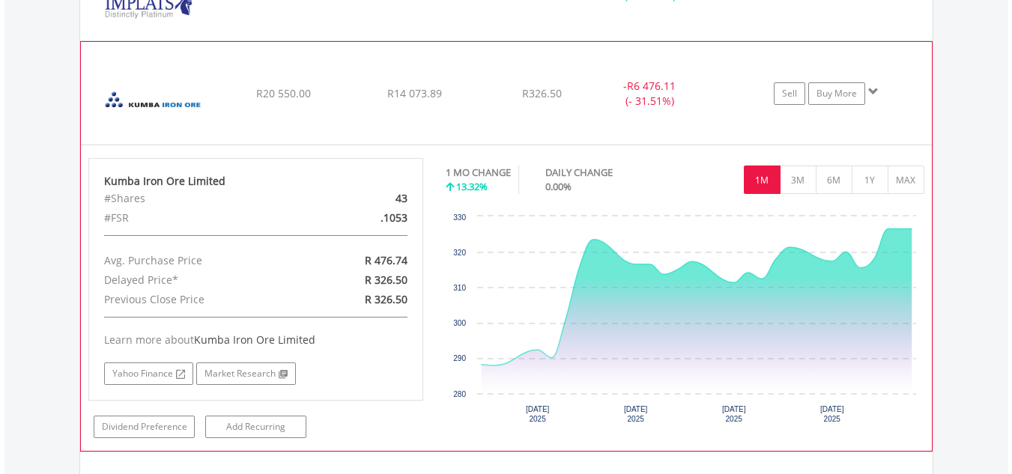
click at [901, 78] on div "﻿ Kumba Iron Ore Limited R20 550.00 R14 073.89 R326.50 - R6 476.11 (- 31.51%) S…" at bounding box center [506, 93] width 851 height 103
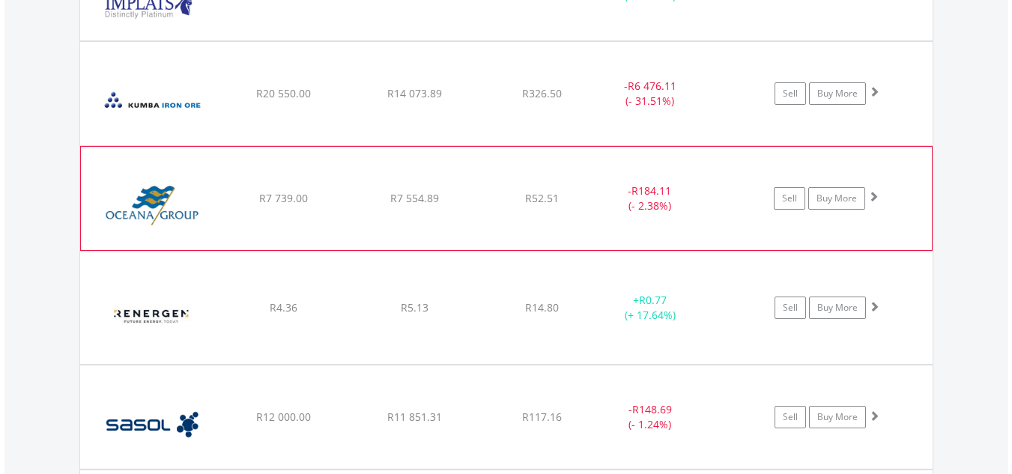
click at [913, 179] on div "﻿ Oceana Group Limited R7 739.00 R7 554.89 R52.51 - R184.11 (- 2.38%) Sell Buy …" at bounding box center [506, 198] width 851 height 103
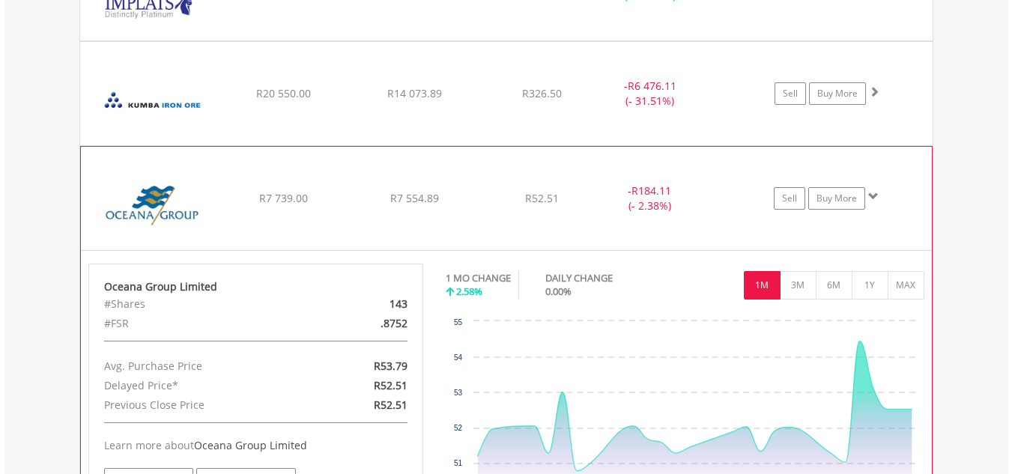
click at [913, 179] on div "﻿ Oceana Group Limited R7 739.00 R7 554.89 R52.51 - R184.11 (- 2.38%) Sell Buy …" at bounding box center [506, 198] width 851 height 103
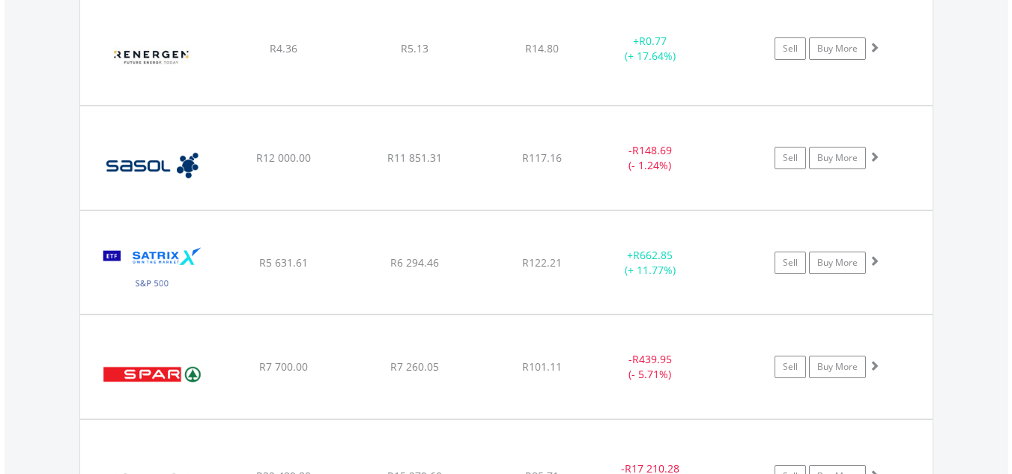
scroll to position [2601, 0]
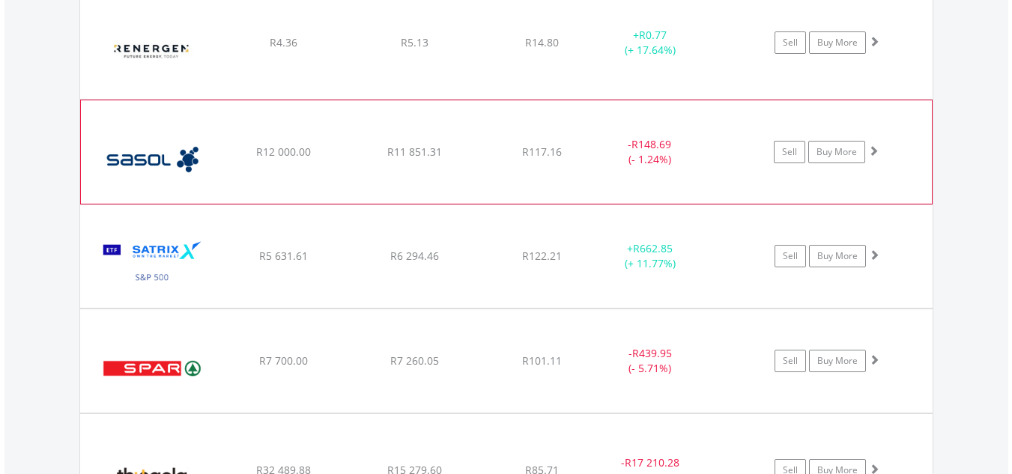
click at [908, 128] on div "﻿ Sasol Limited R12 000.00 R11 851.31 R117.16 - R148.69 (- 1.24%) Sell Buy More" at bounding box center [506, 151] width 851 height 103
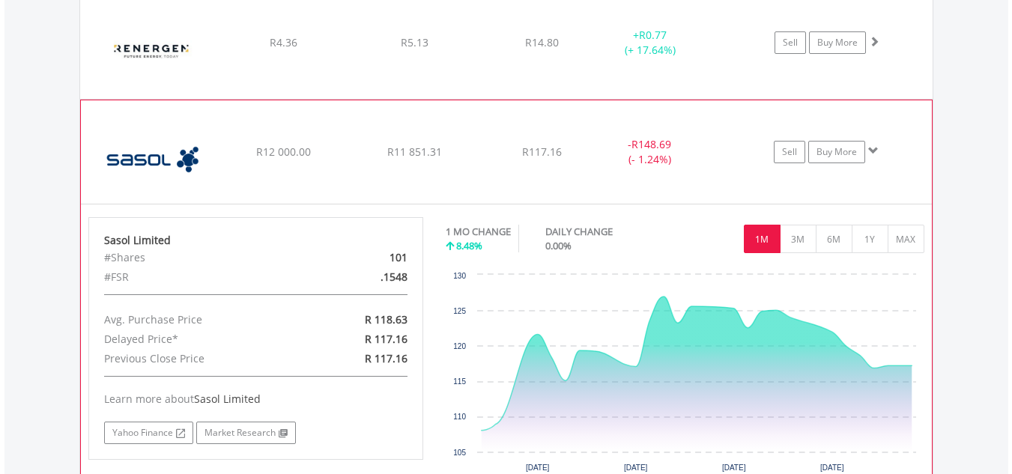
click at [908, 128] on div "﻿ Sasol Limited R12 000.00 R11 851.31 R117.16 - R148.69 (- 1.24%) Sell Buy More" at bounding box center [506, 151] width 851 height 103
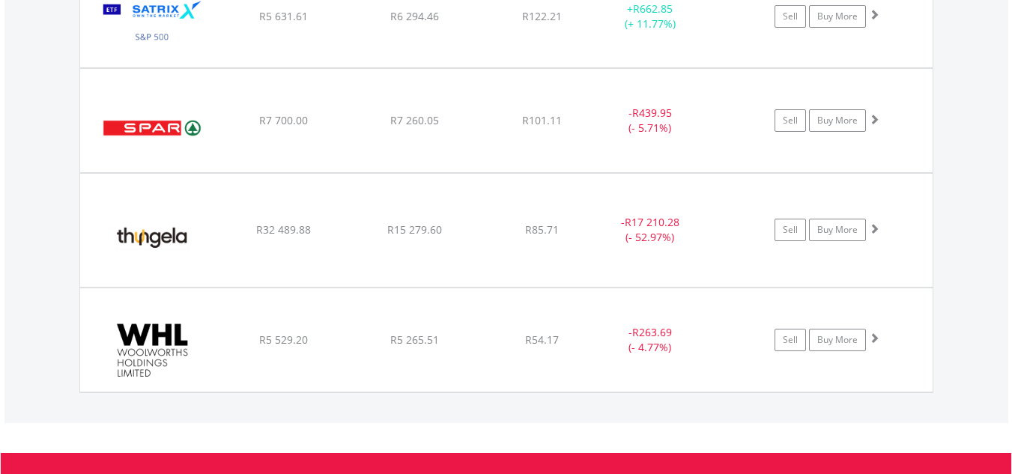
scroll to position [2853, 0]
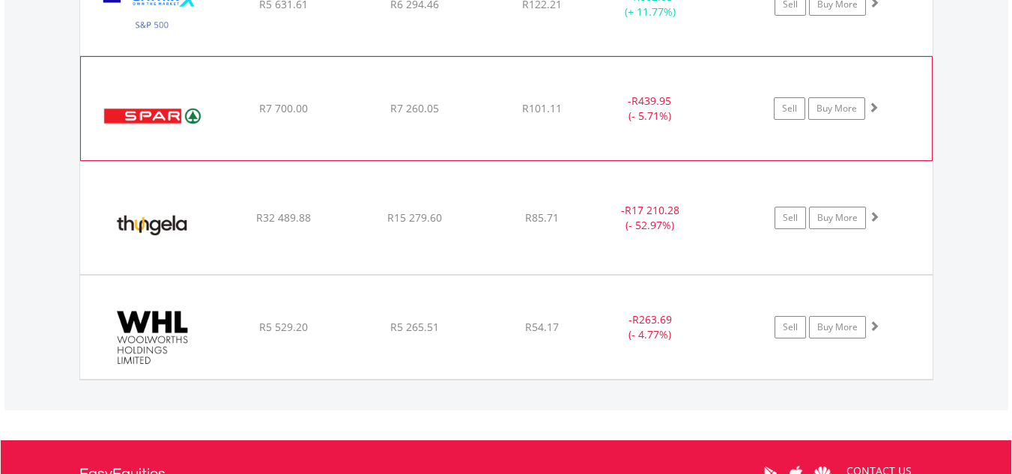
click at [905, 106] on div "Sell Buy More" at bounding box center [834, 108] width 196 height 22
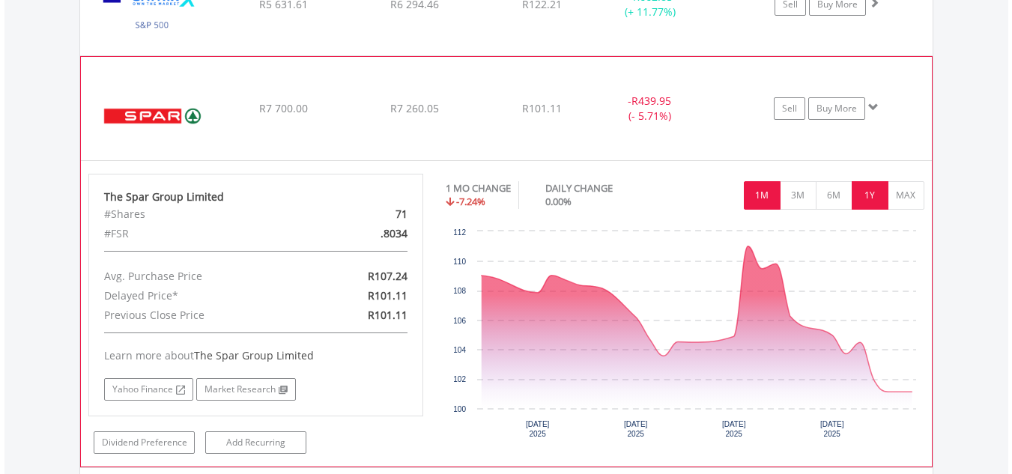
click at [871, 187] on button "1Y" at bounding box center [870, 195] width 37 height 28
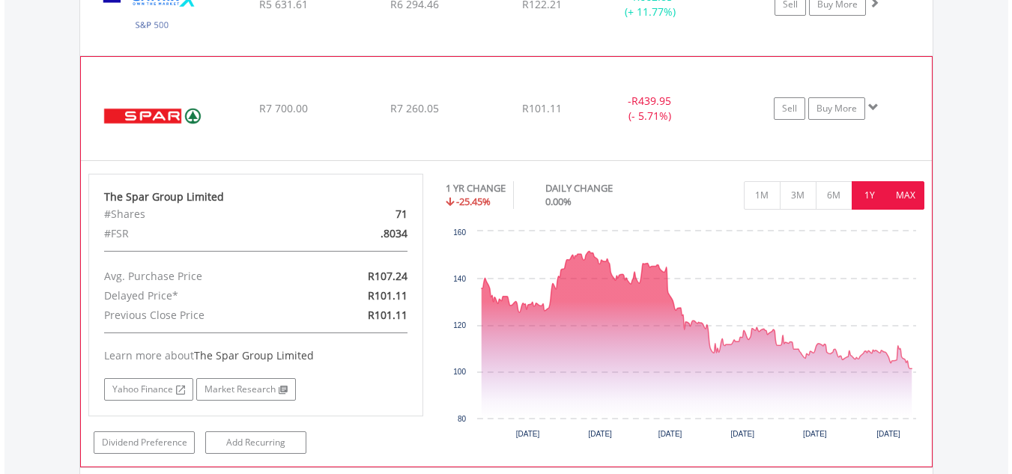
click at [905, 197] on button "MAX" at bounding box center [906, 195] width 37 height 28
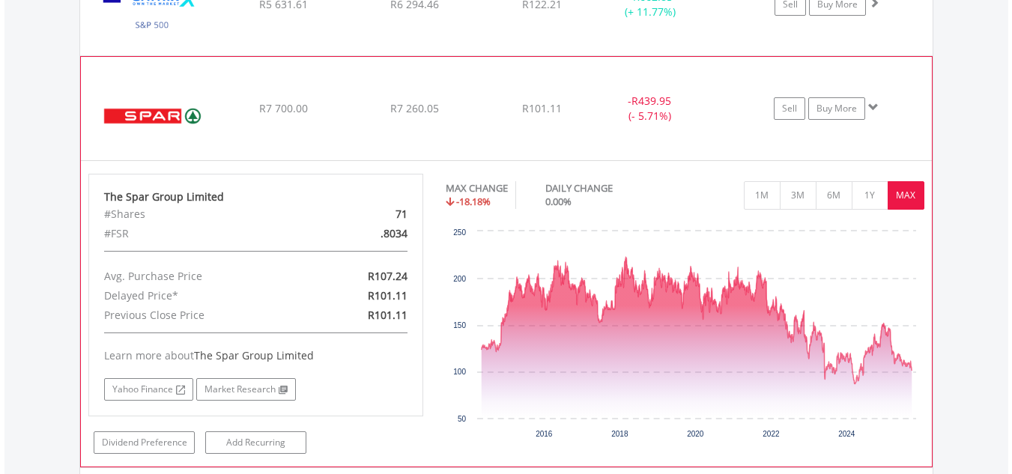
click at [901, 92] on div "﻿ The Spar Group Limited R7 700.00 R7 260.05 R101.11 - R439.95 (- 5.71%) Sell B…" at bounding box center [506, 108] width 851 height 103
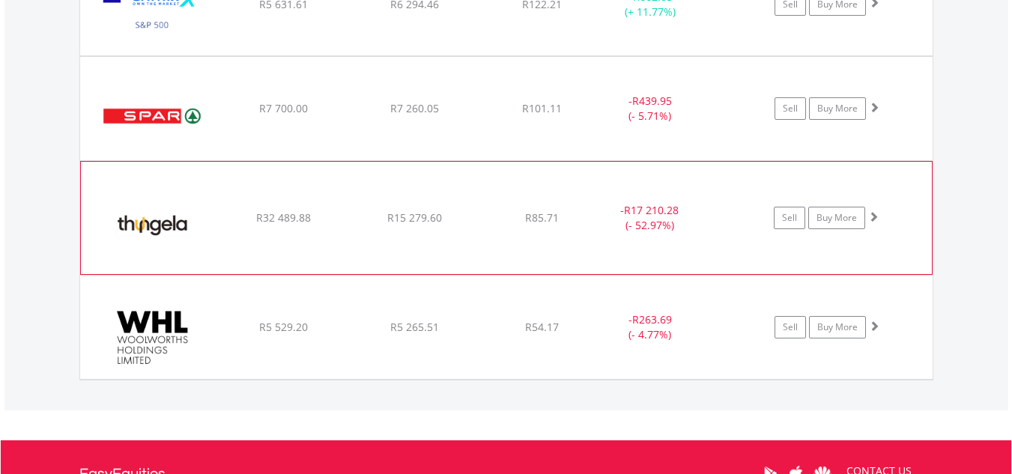
click at [914, 208] on div "Sell Buy More" at bounding box center [834, 218] width 196 height 22
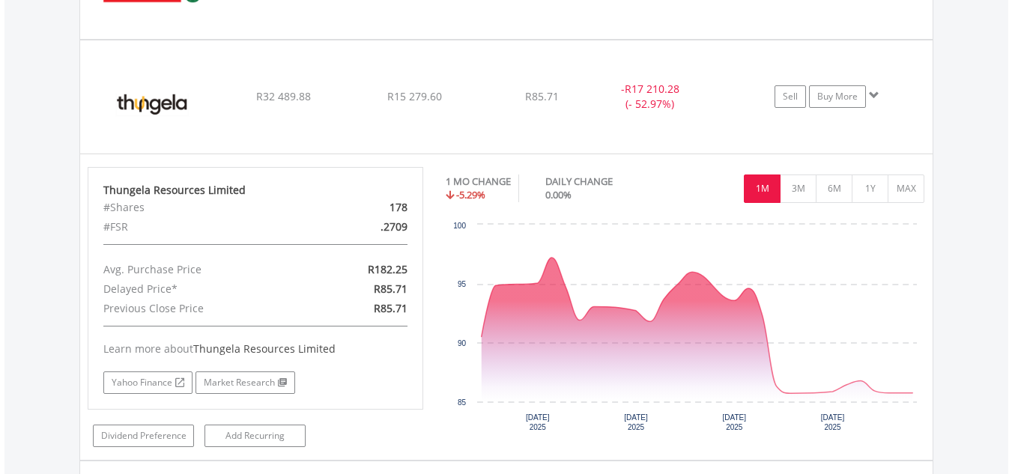
scroll to position [2994, 0]
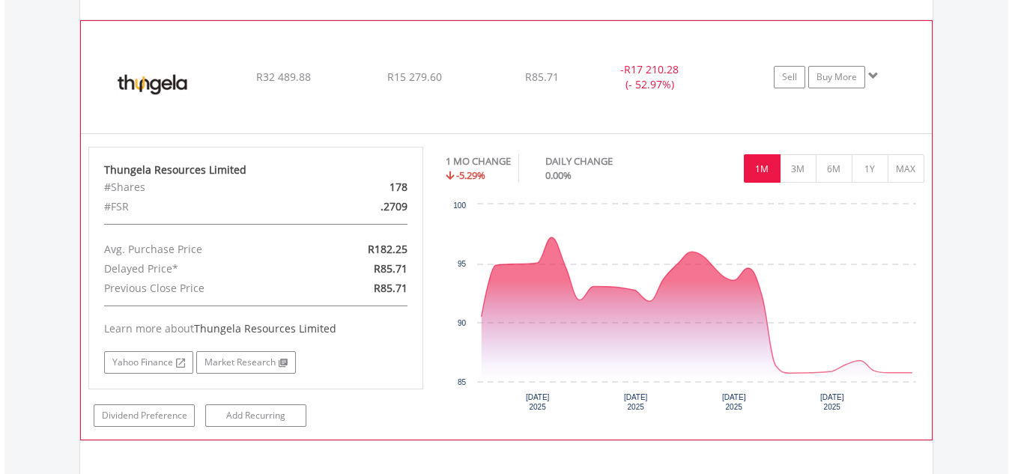
click at [906, 58] on div "﻿ Thungela Resources Limited R32 489.88 R15 279.60 R85.71 - R17 210.28 (- 52.97…" at bounding box center [506, 77] width 851 height 112
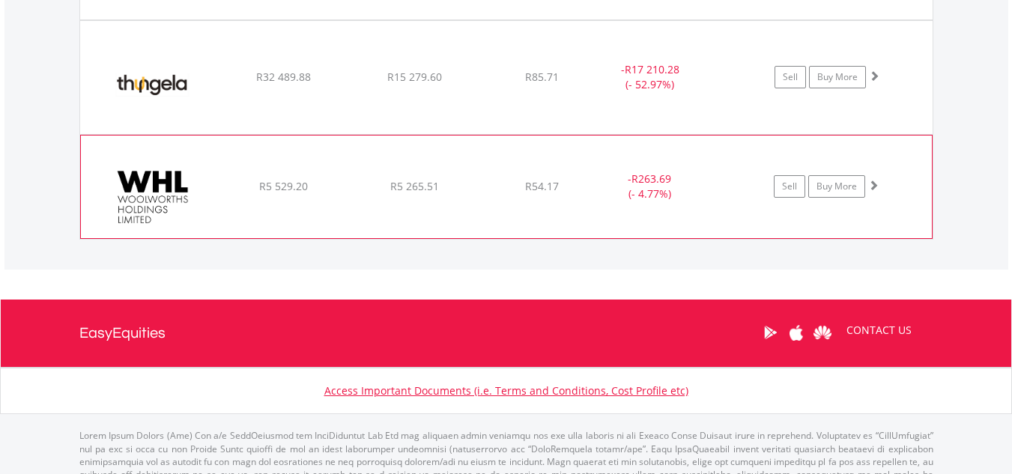
click at [895, 187] on div "Sell Buy More" at bounding box center [834, 186] width 196 height 22
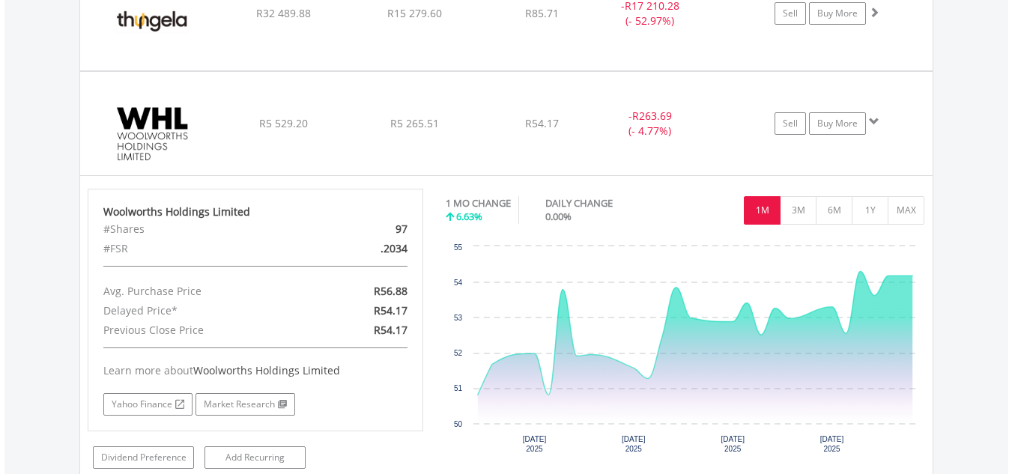
scroll to position [3065, 0]
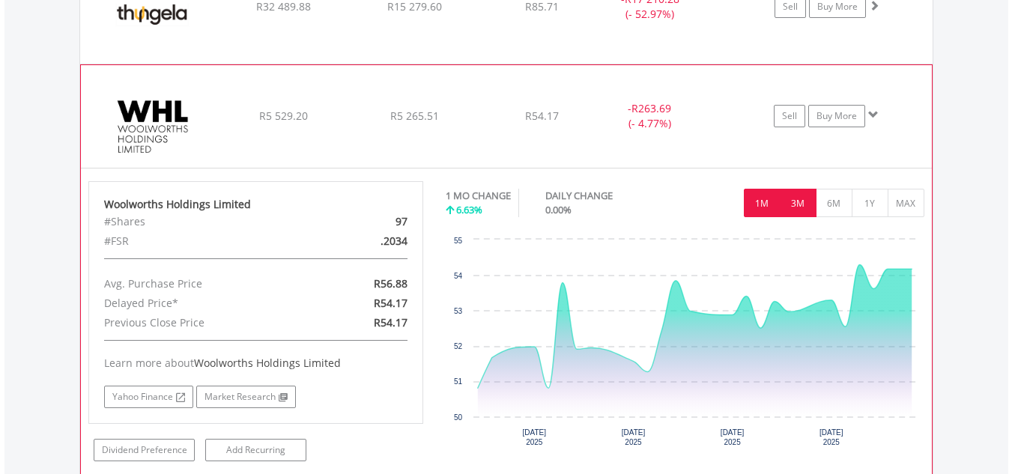
click at [798, 205] on button "3M" at bounding box center [798, 203] width 37 height 28
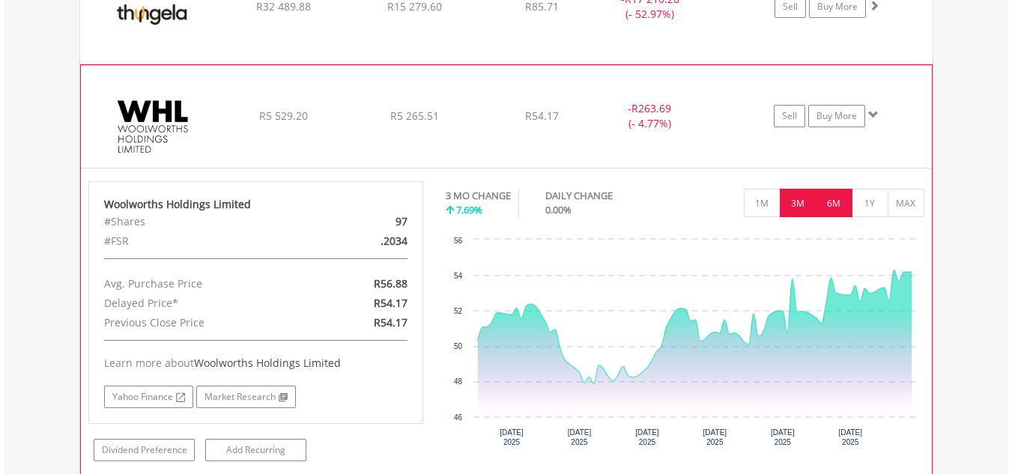
click at [832, 196] on button "6M" at bounding box center [834, 203] width 37 height 28
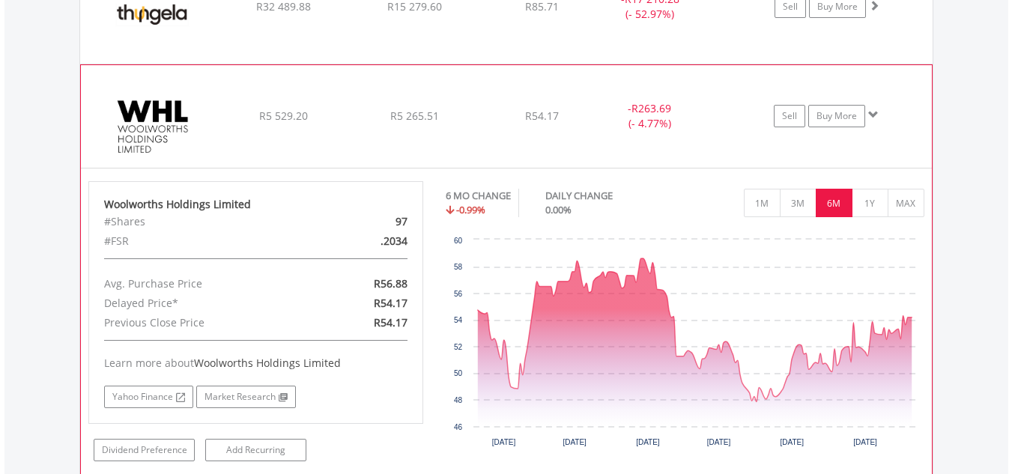
click at [886, 100] on div "﻿ Woolworths Holdings Limited R5 529.20 R5 265.51 R54.17 - R263.69 (- 4.77%) Se…" at bounding box center [506, 116] width 851 height 103
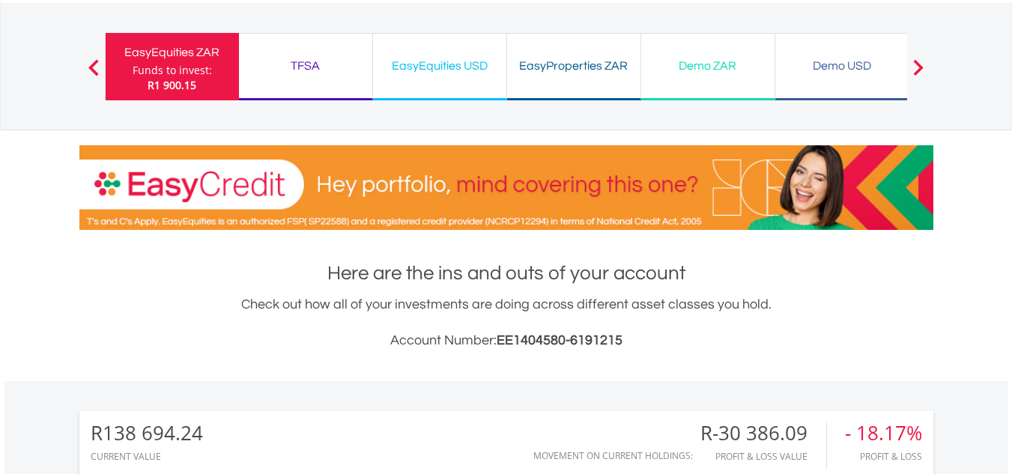
scroll to position [0, 0]
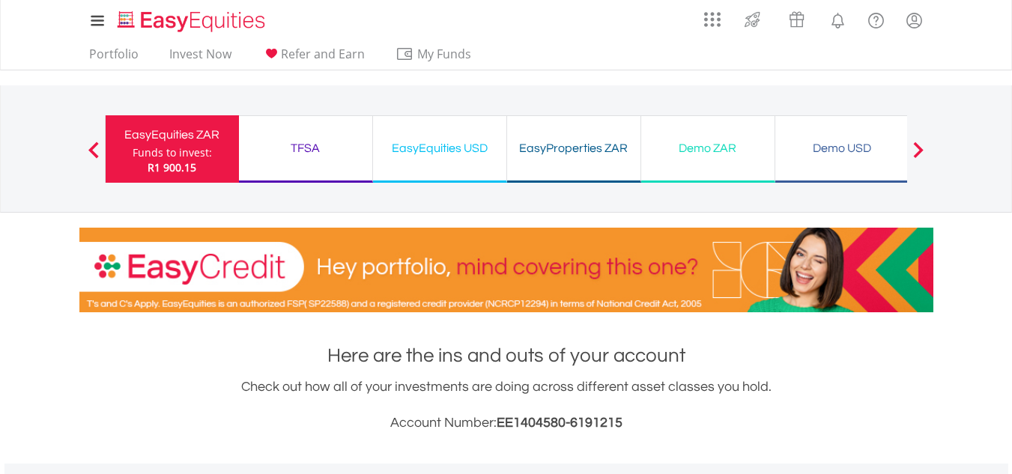
click at [441, 169] on div "EasyEquities USD Funds to invest: R1 900.15" at bounding box center [440, 148] width 134 height 67
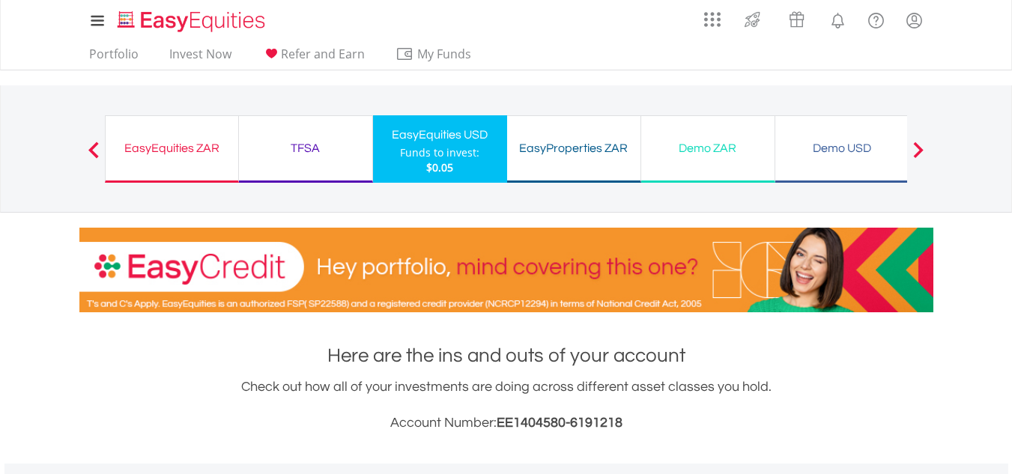
scroll to position [144, 285]
